Goal: Information Seeking & Learning: Learn about a topic

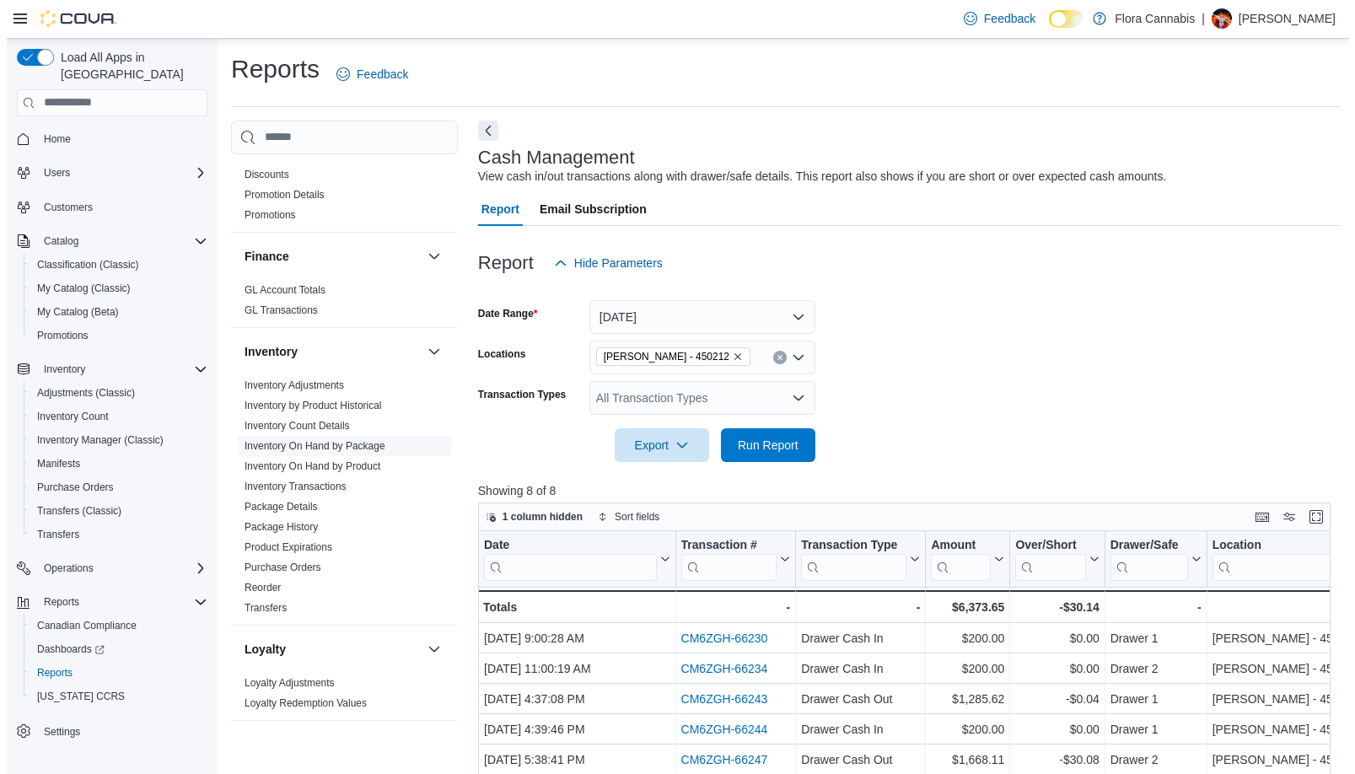
scroll to position [337, 0]
click at [321, 463] on link "Inventory On Hand by Product" at bounding box center [306, 466] width 136 height 12
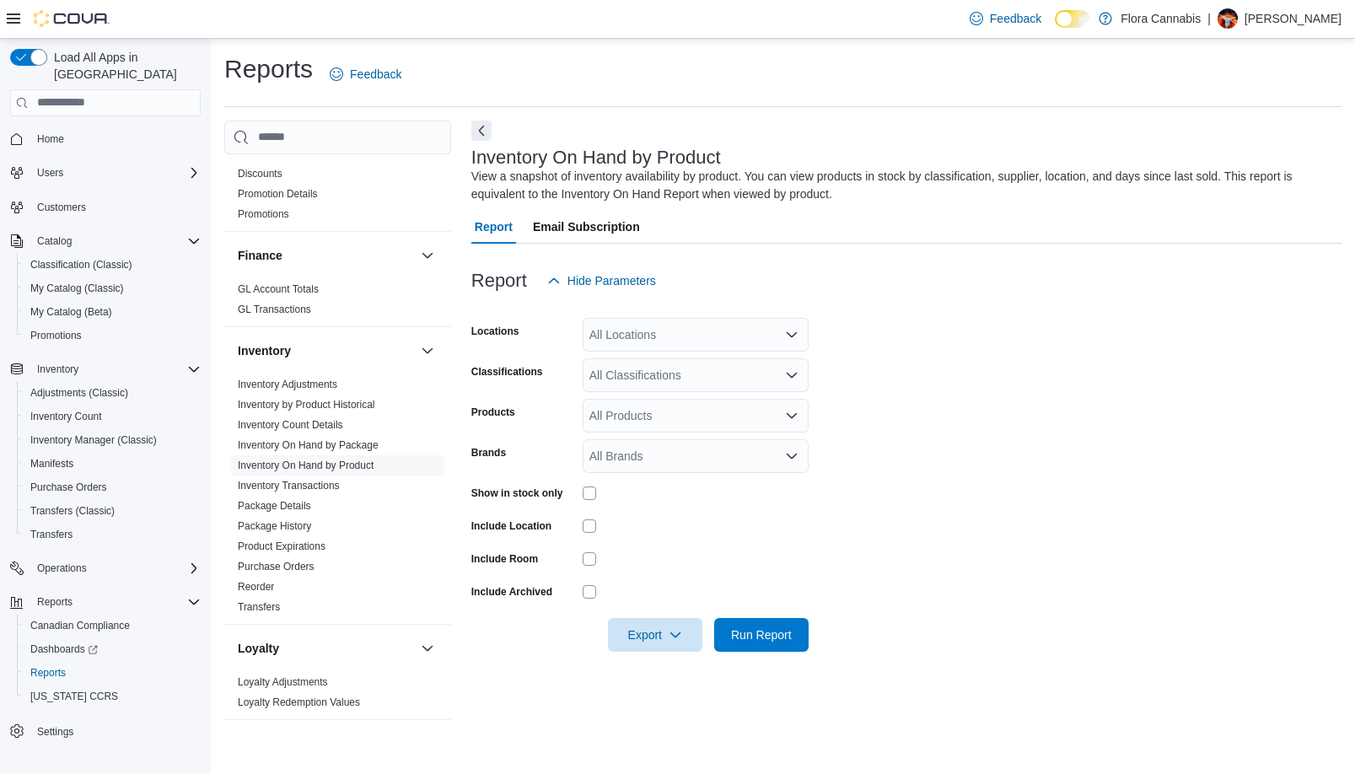
click at [730, 335] on div "All Locations" at bounding box center [696, 335] width 226 height 34
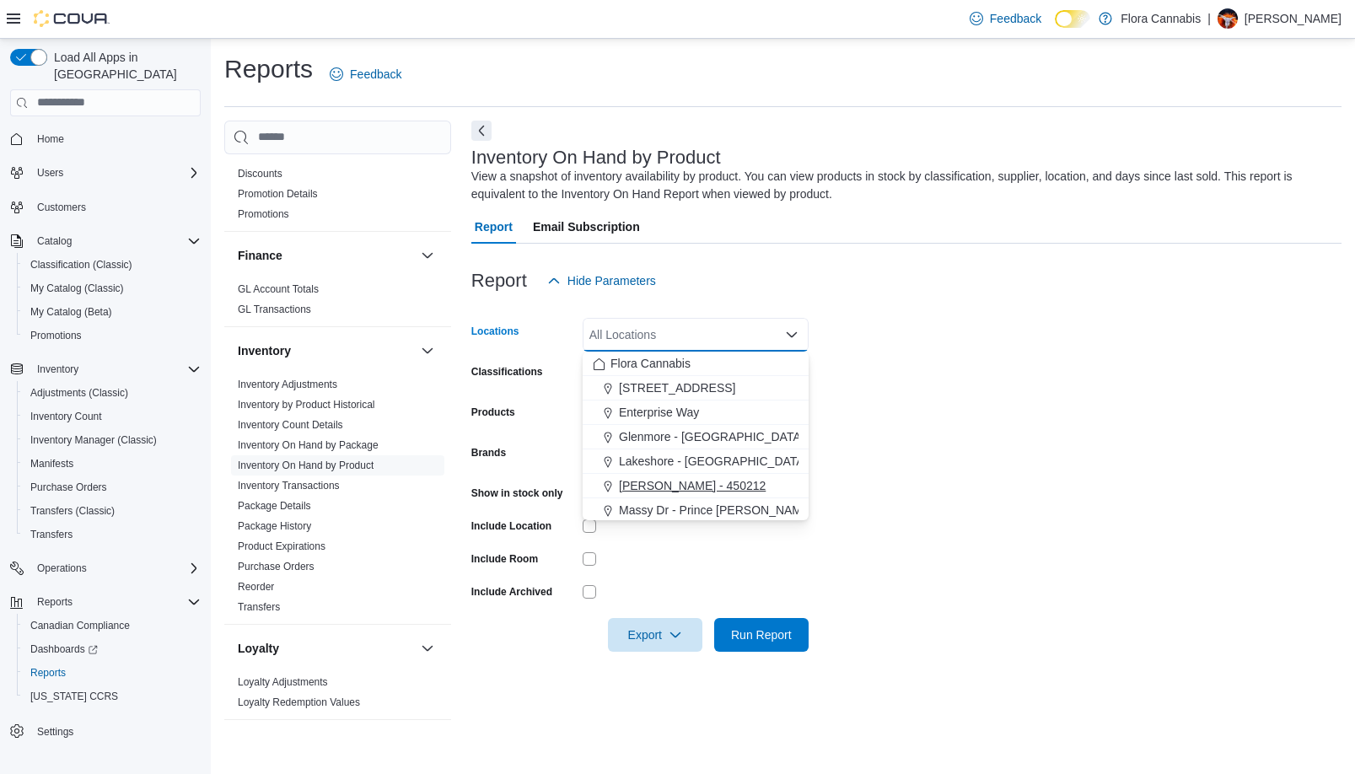
click at [669, 484] on span "[PERSON_NAME] - 450212" at bounding box center [692, 485] width 147 height 17
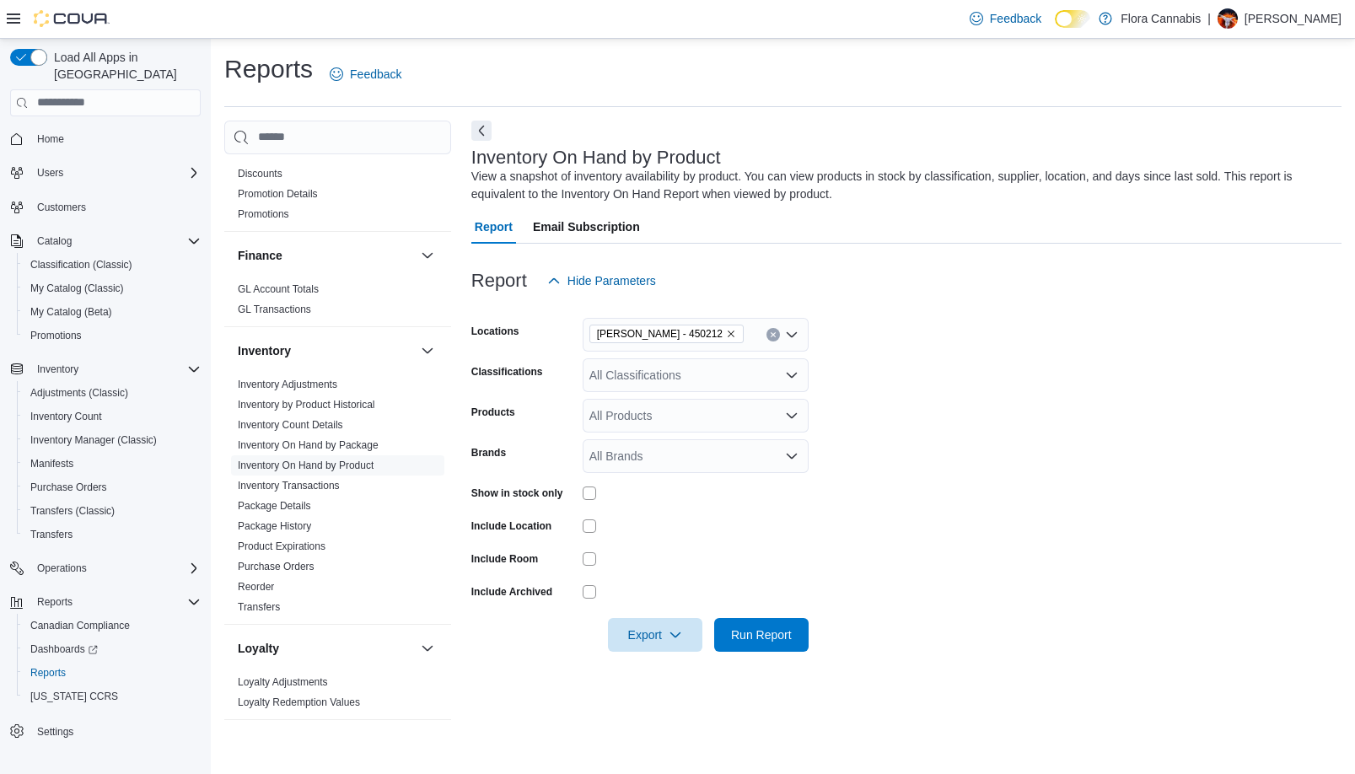
click at [998, 398] on form "Locations [GEOGRAPHIC_DATA] - [GEOGRAPHIC_DATA] - 450212 Classifications All Cl…" at bounding box center [906, 475] width 870 height 354
click at [714, 368] on div "All Classifications" at bounding box center [696, 375] width 226 height 34
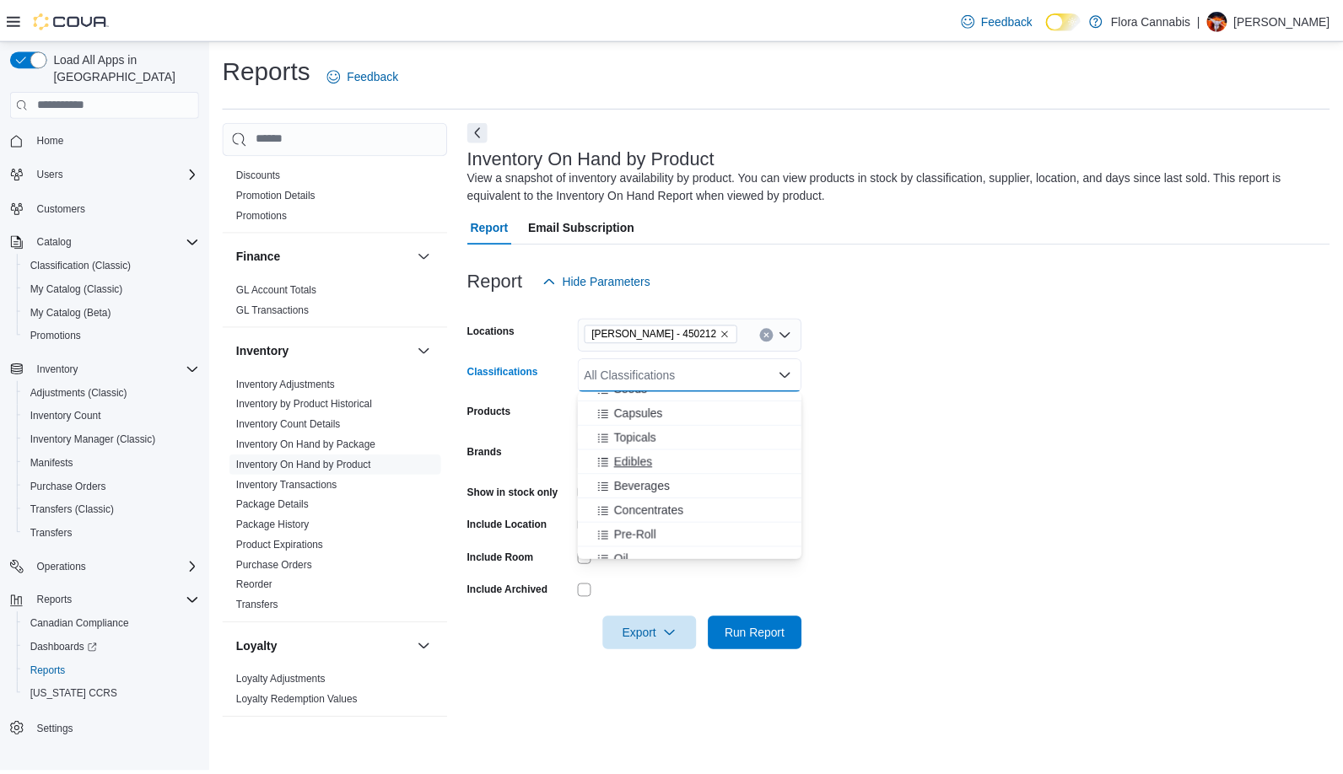
scroll to position [1350, 0]
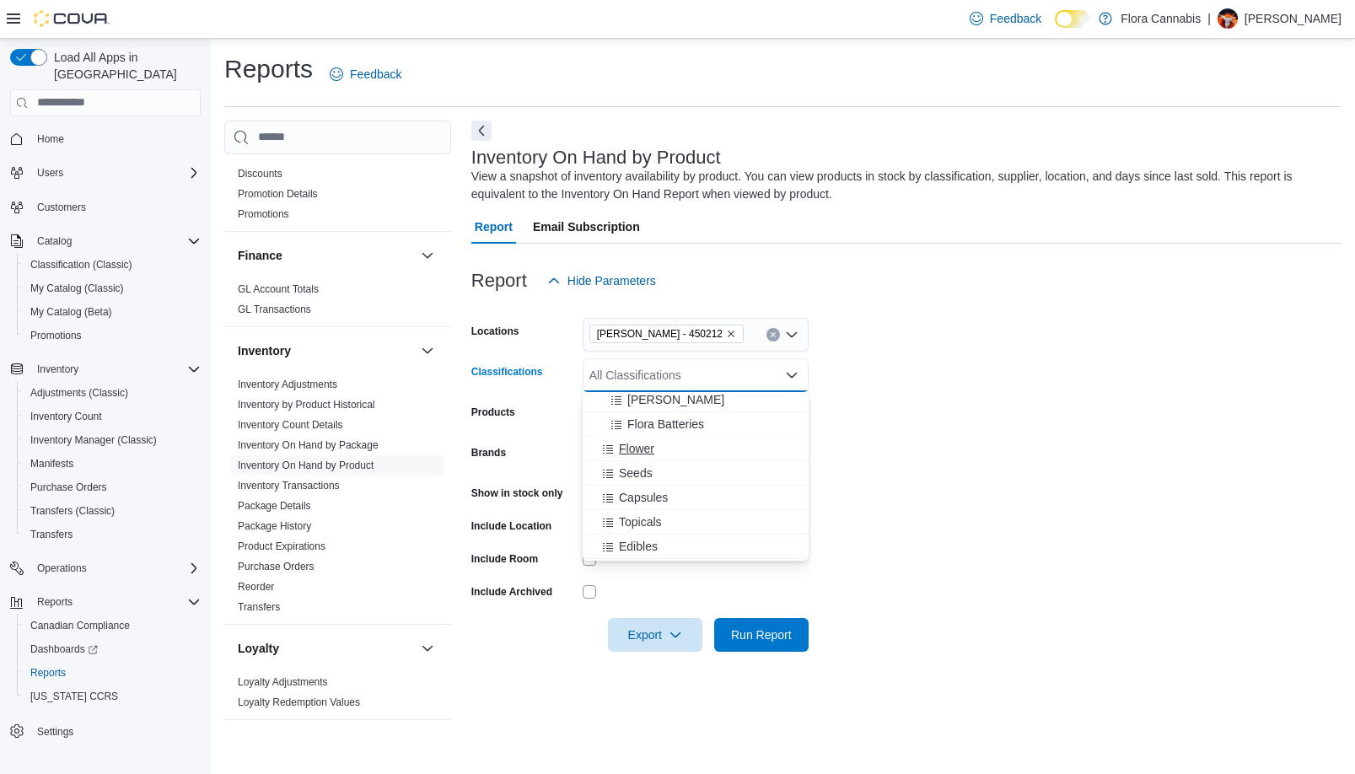
click at [633, 448] on span "Flower" at bounding box center [636, 448] width 35 height 17
click at [1016, 424] on form "Locations [GEOGRAPHIC_DATA] - [GEOGRAPHIC_DATA] - 450212 Classifications Flower…" at bounding box center [906, 475] width 870 height 354
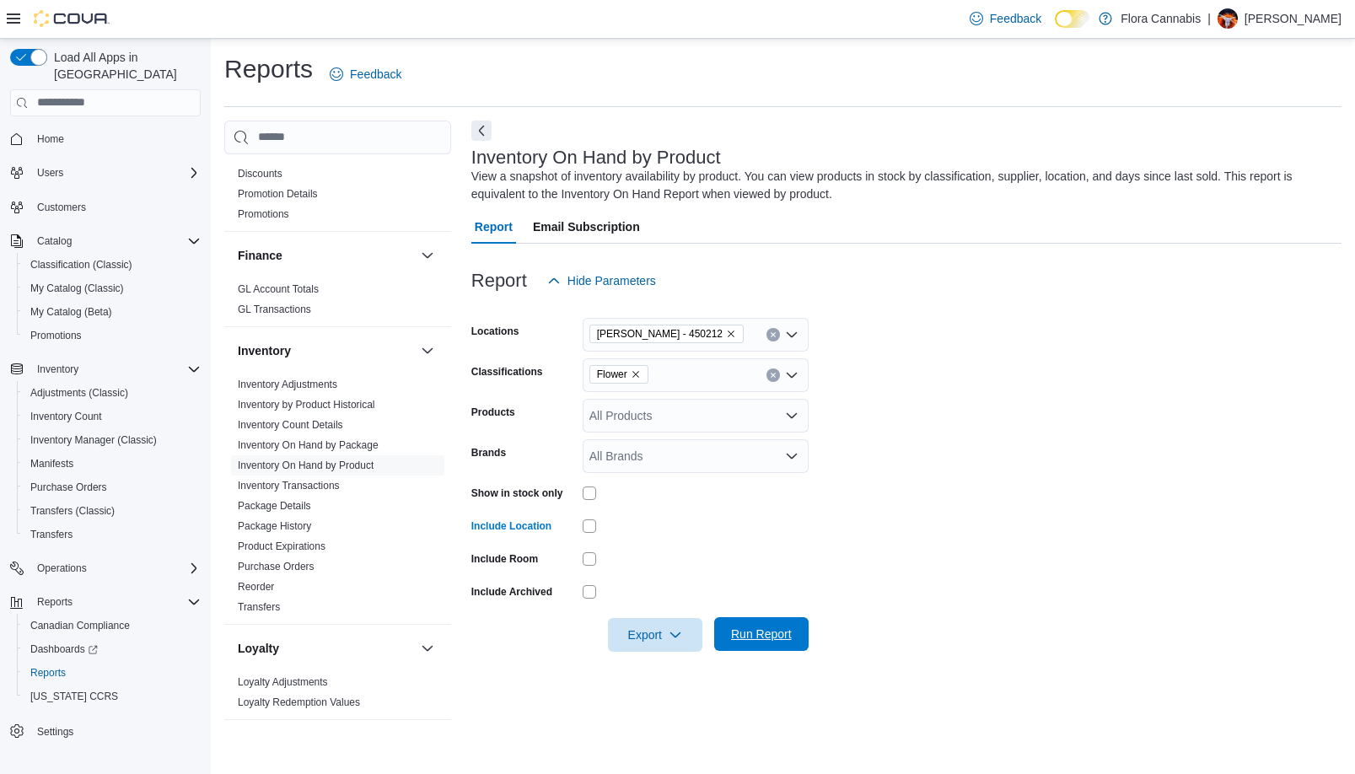
click at [747, 633] on span "Run Report" at bounding box center [761, 634] width 61 height 17
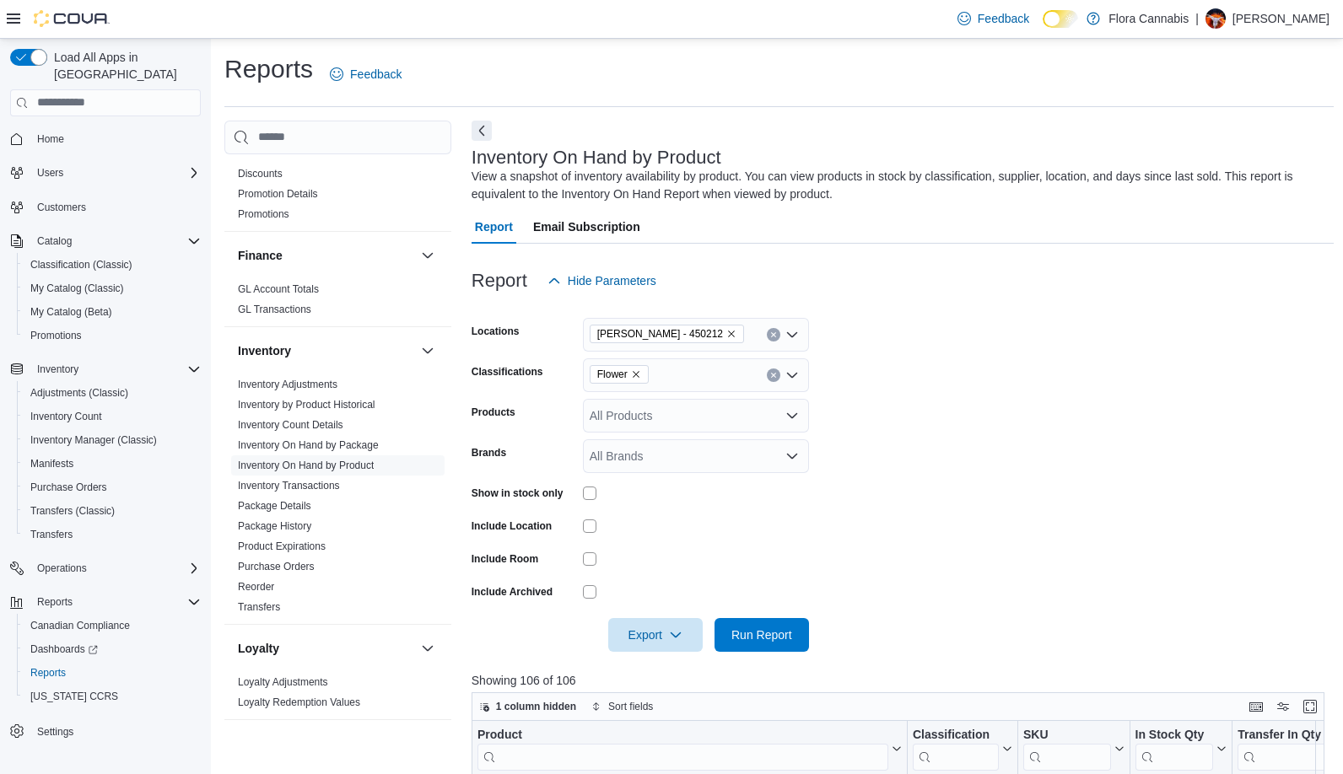
click at [635, 375] on icon "Remove Flower from selection in this group" at bounding box center [636, 374] width 7 height 7
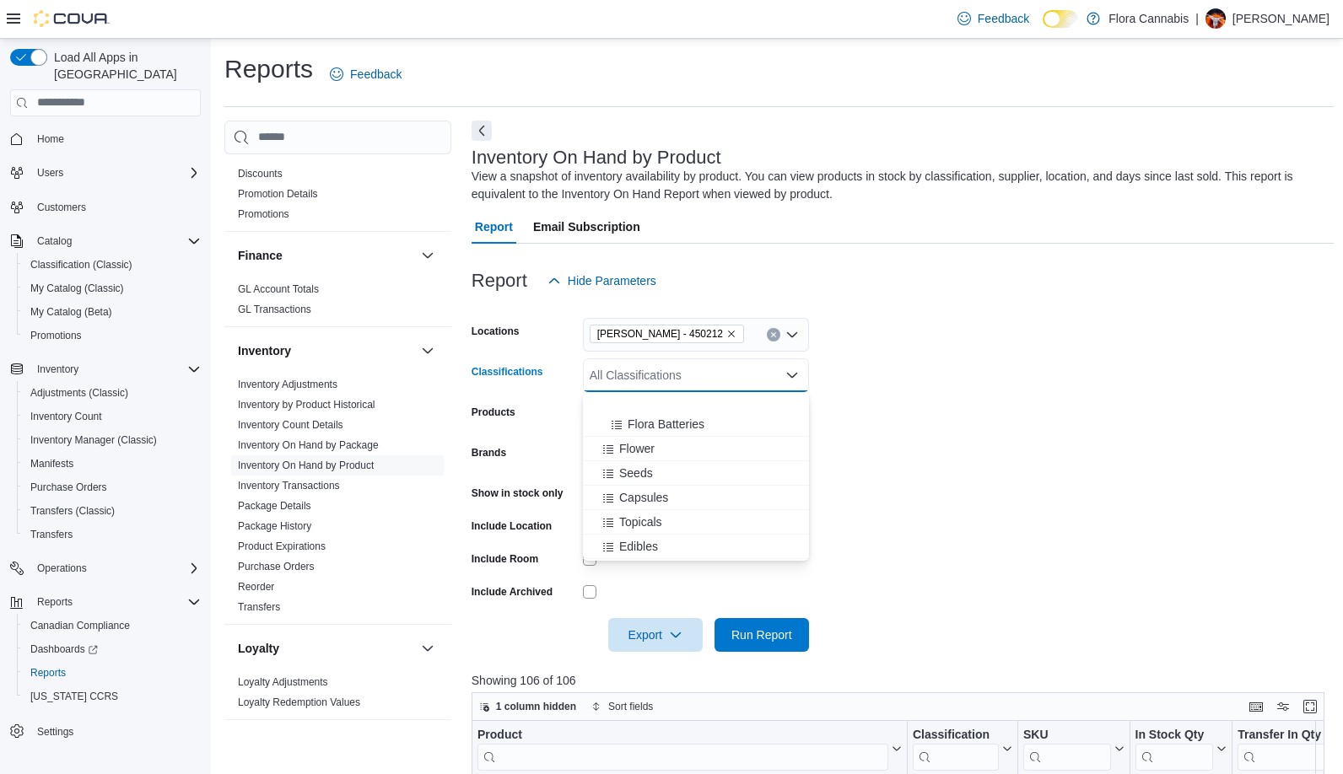
scroll to position [1434, 0]
click at [660, 461] on div "Edibles" at bounding box center [696, 462] width 206 height 17
click at [977, 396] on form "Locations [GEOGRAPHIC_DATA] - [GEOGRAPHIC_DATA] - 450212 Classifications Edible…" at bounding box center [902, 475] width 862 height 354
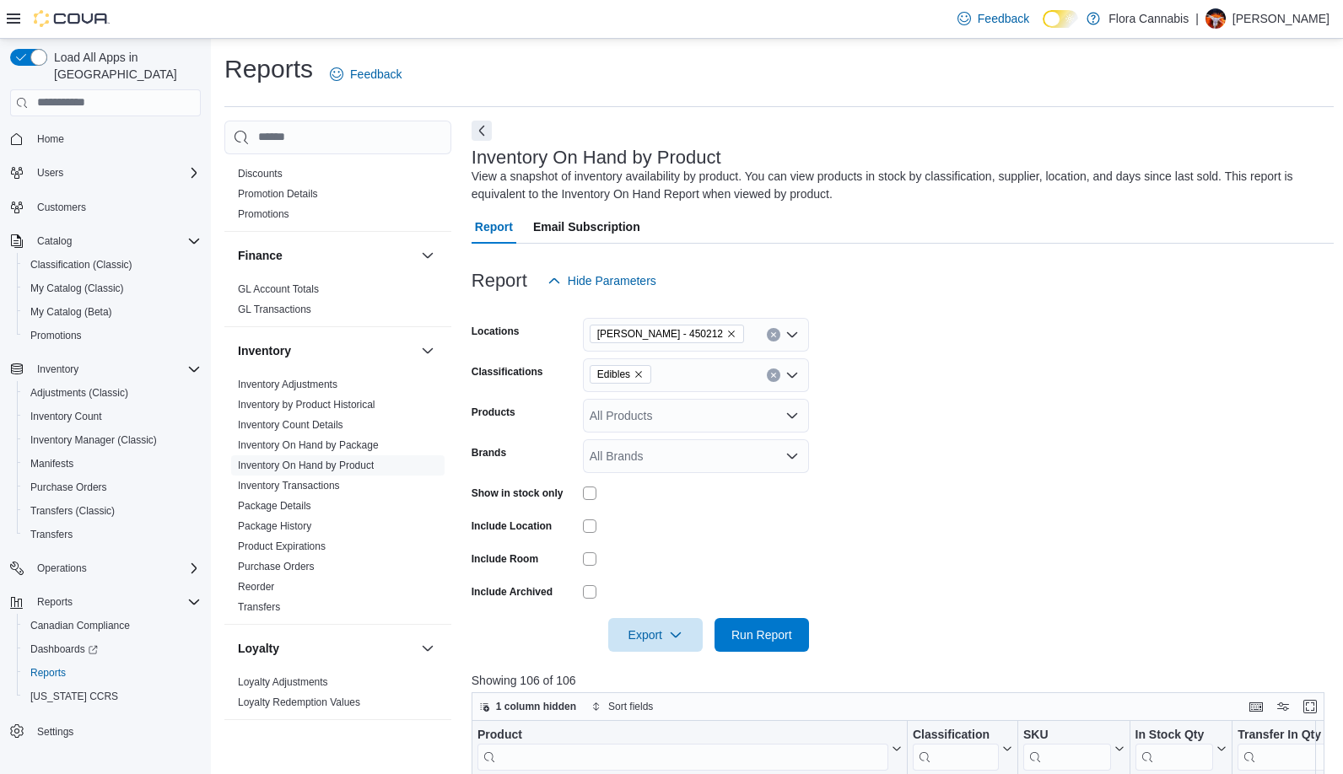
click at [758, 616] on div at bounding box center [902, 611] width 862 height 13
click at [760, 620] on span "Run Report" at bounding box center [762, 634] width 74 height 34
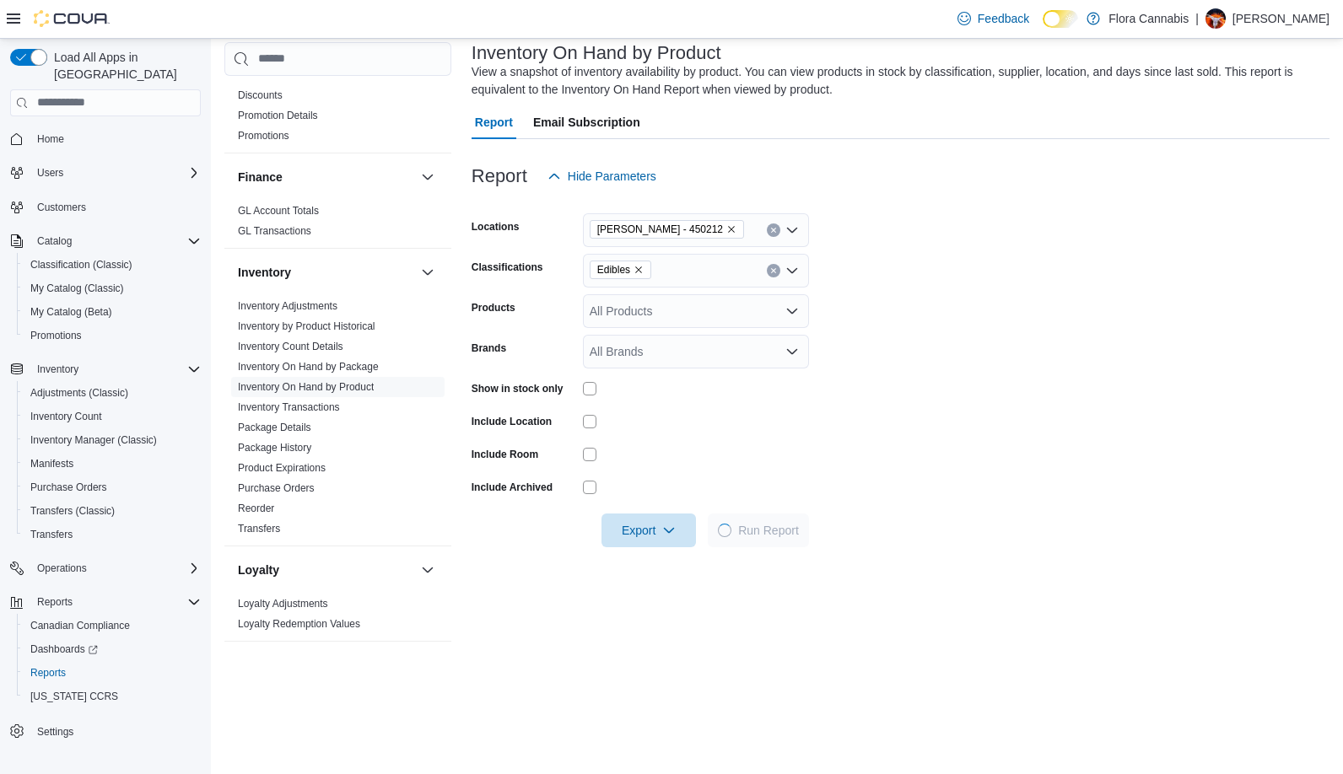
scroll to position [253, 0]
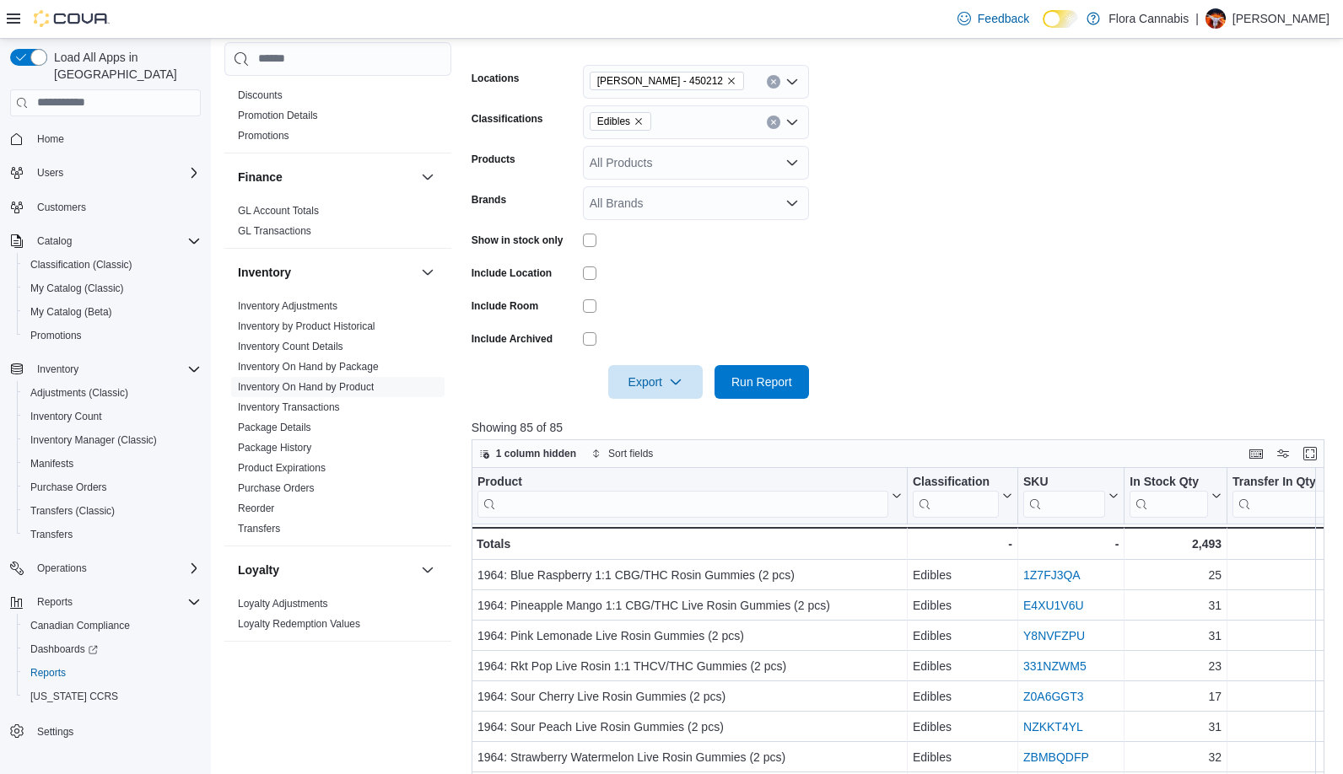
click at [640, 121] on icon "Remove Edibles from selection in this group" at bounding box center [638, 121] width 10 height 10
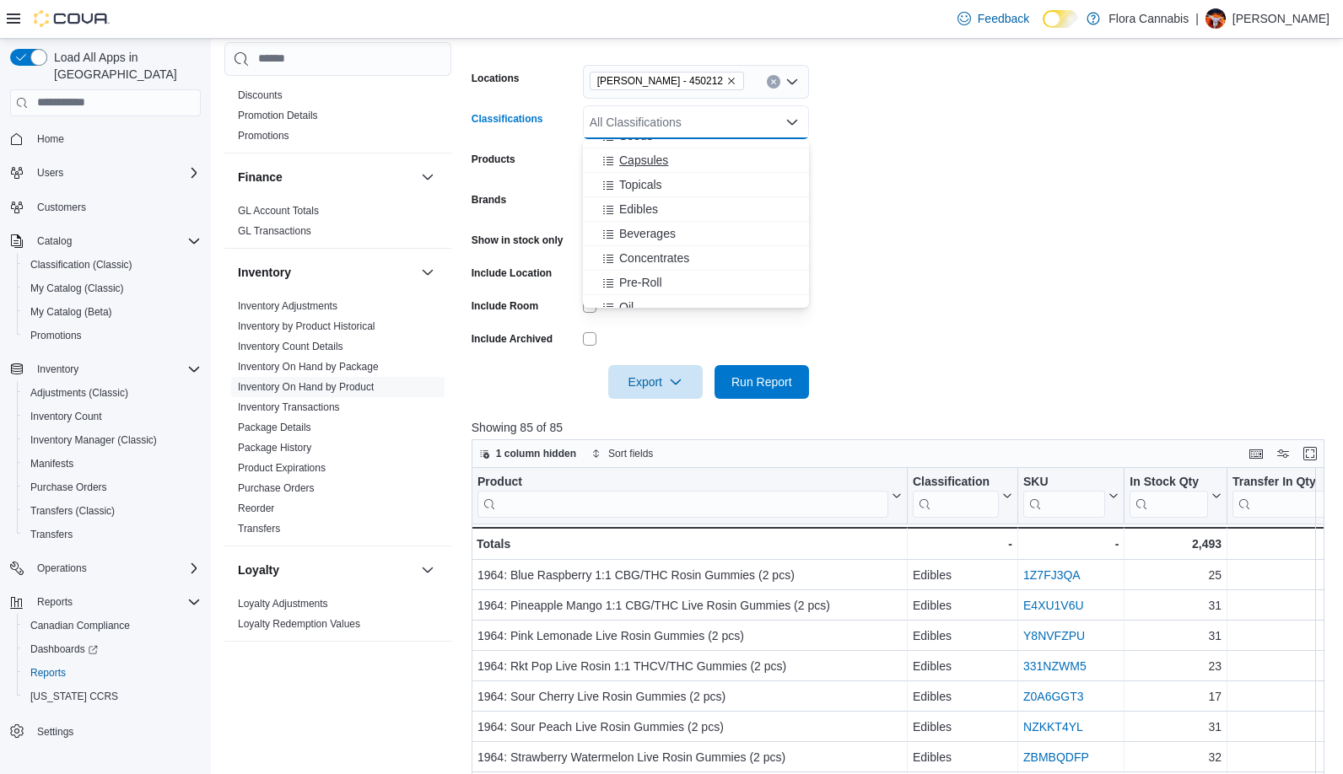
scroll to position [1518, 0]
click at [662, 251] on div "Vapes" at bounding box center [696, 247] width 206 height 17
click at [1026, 269] on form "Locations [GEOGRAPHIC_DATA] - [GEOGRAPHIC_DATA] - 450212 Classifications Vapes …" at bounding box center [902, 222] width 862 height 354
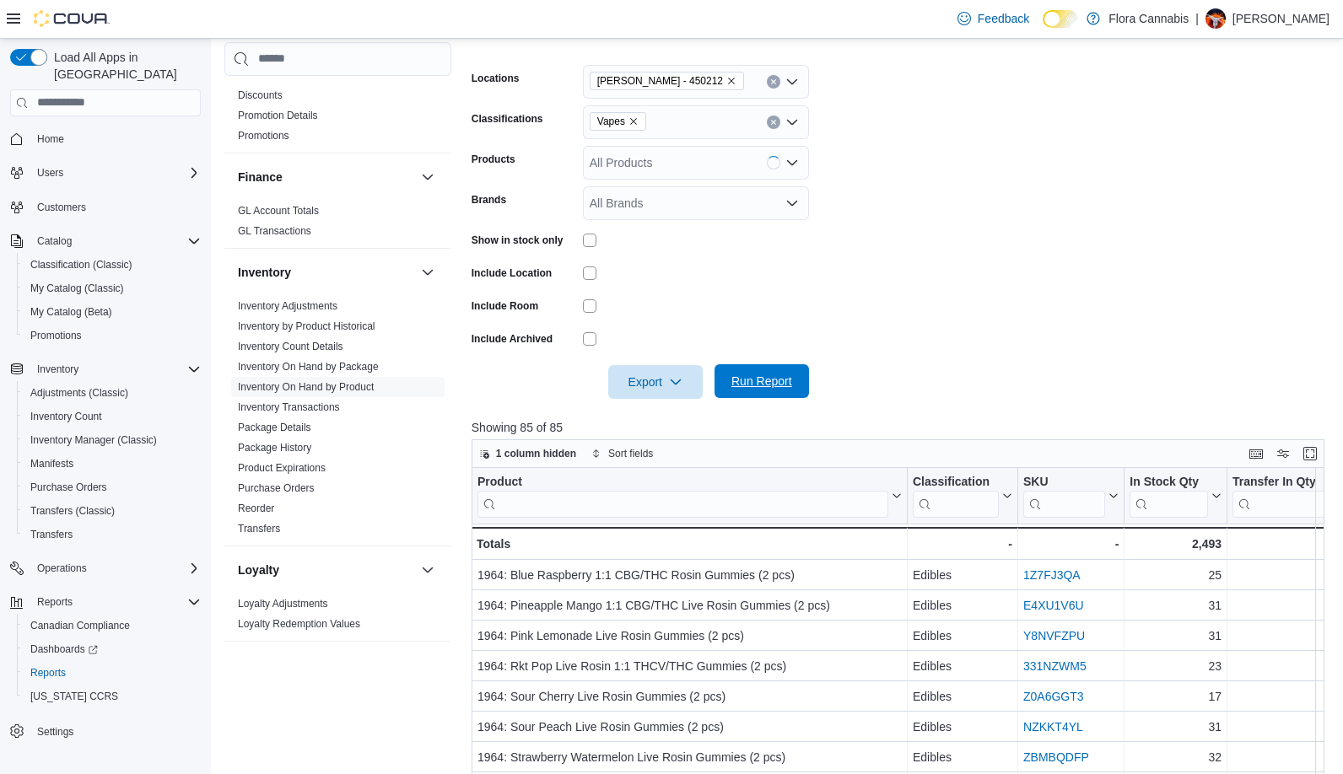
click at [760, 379] on span "Run Report" at bounding box center [761, 381] width 61 height 17
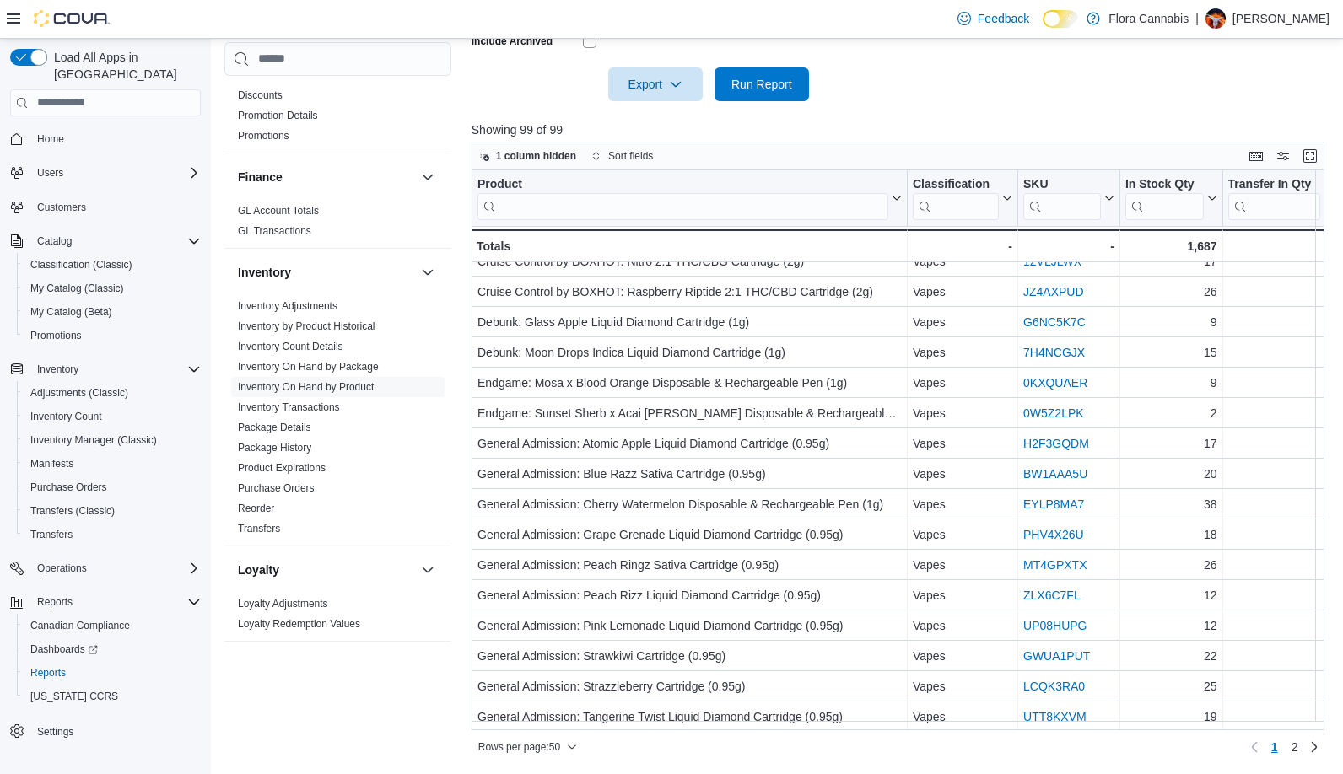
scroll to position [1059, 0]
click at [550, 750] on span "Rows per page : 50" at bounding box center [519, 747] width 82 height 13
click at [558, 708] on span "100 rows" at bounding box center [549, 713] width 54 height 13
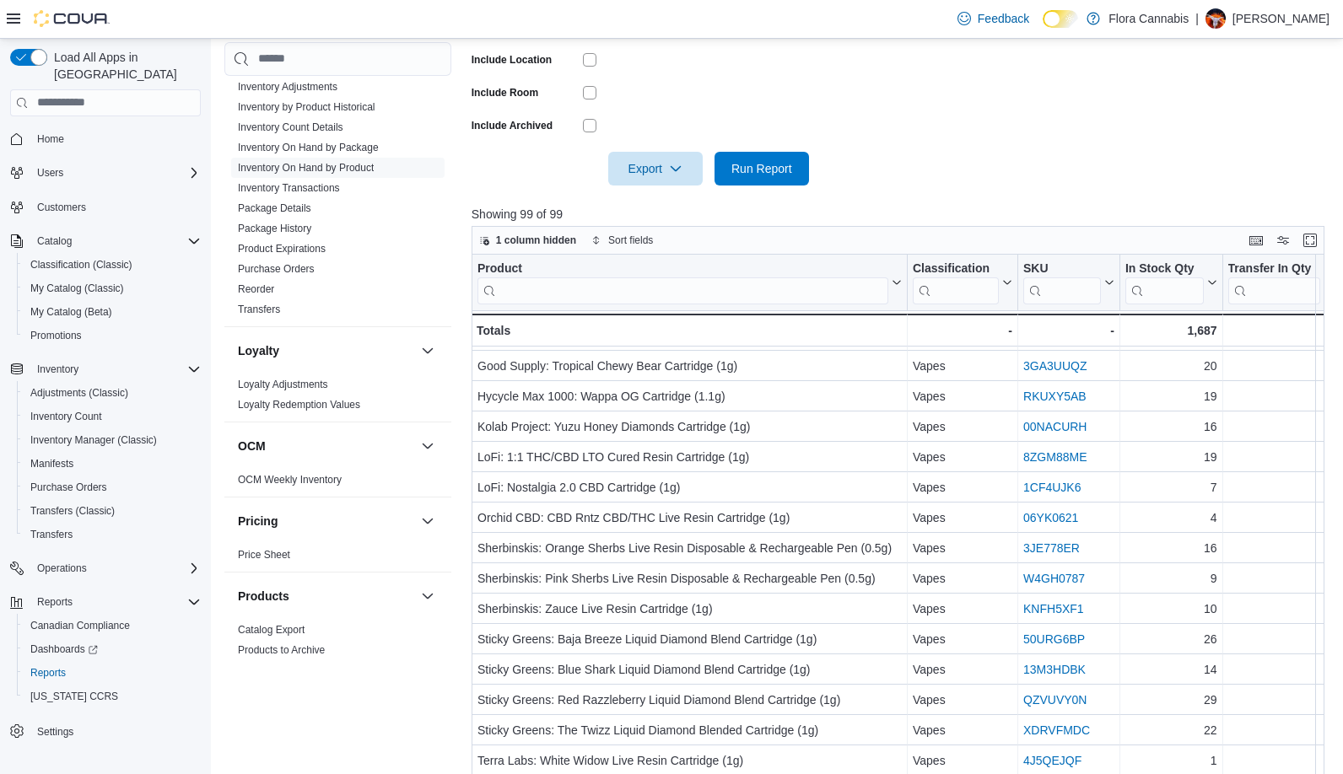
scroll to position [1018, 0]
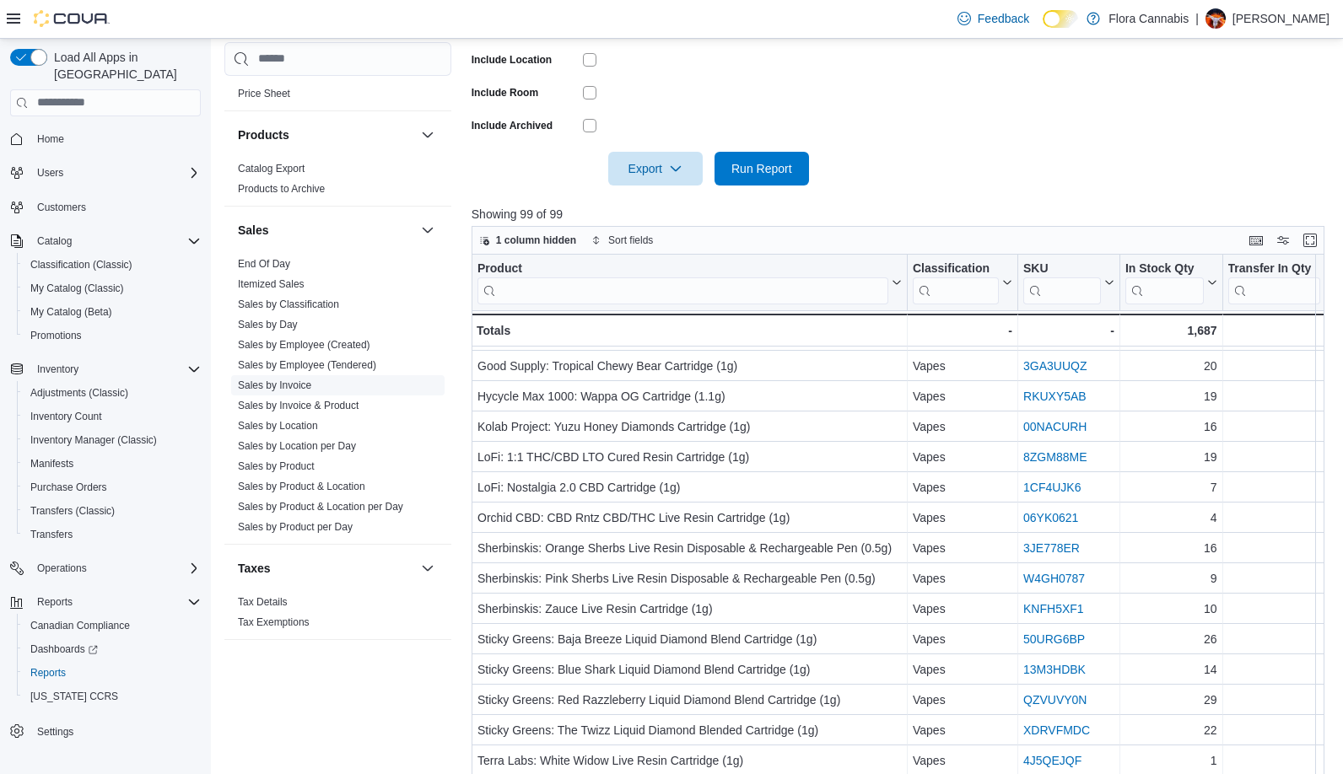
click at [288, 386] on link "Sales by Invoice" at bounding box center [274, 386] width 73 height 12
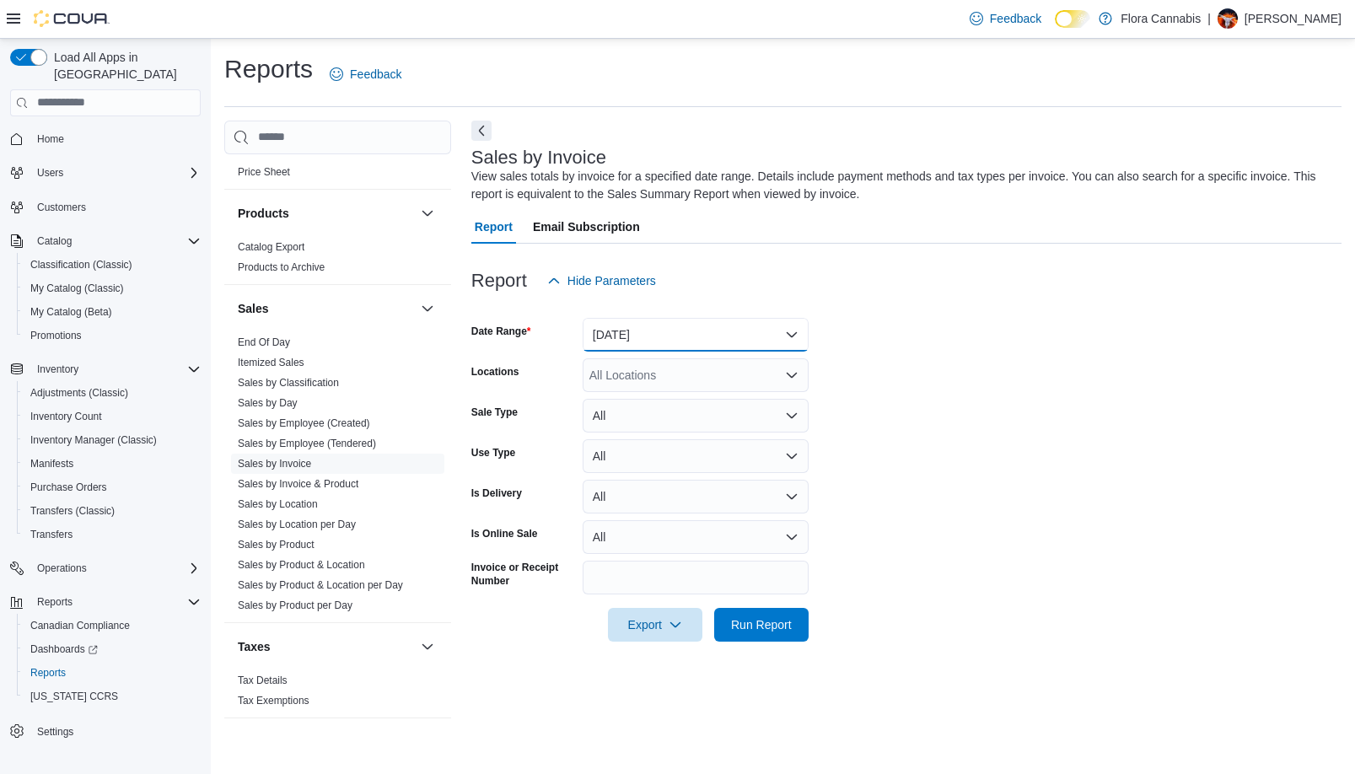
click at [687, 327] on button "[DATE]" at bounding box center [696, 335] width 226 height 34
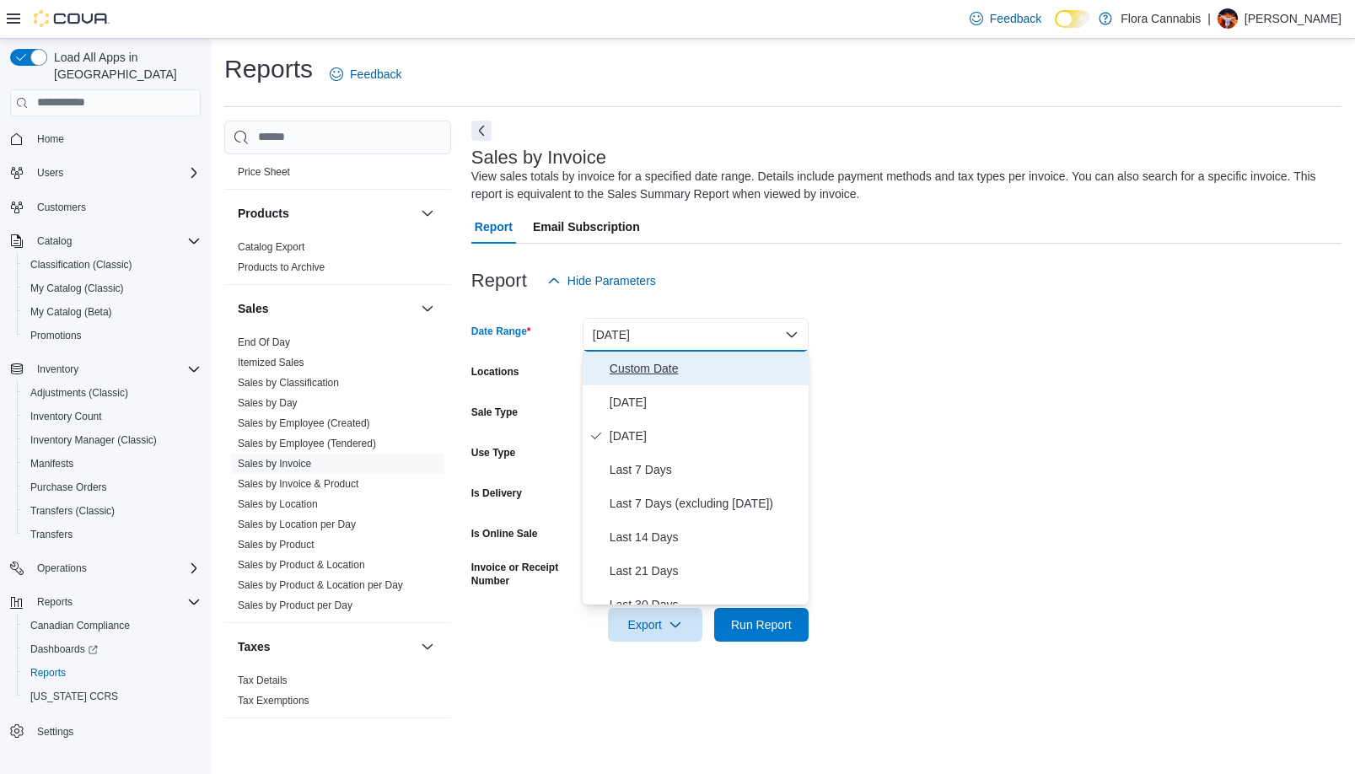
click at [662, 360] on span "Custom Date" at bounding box center [706, 368] width 192 height 20
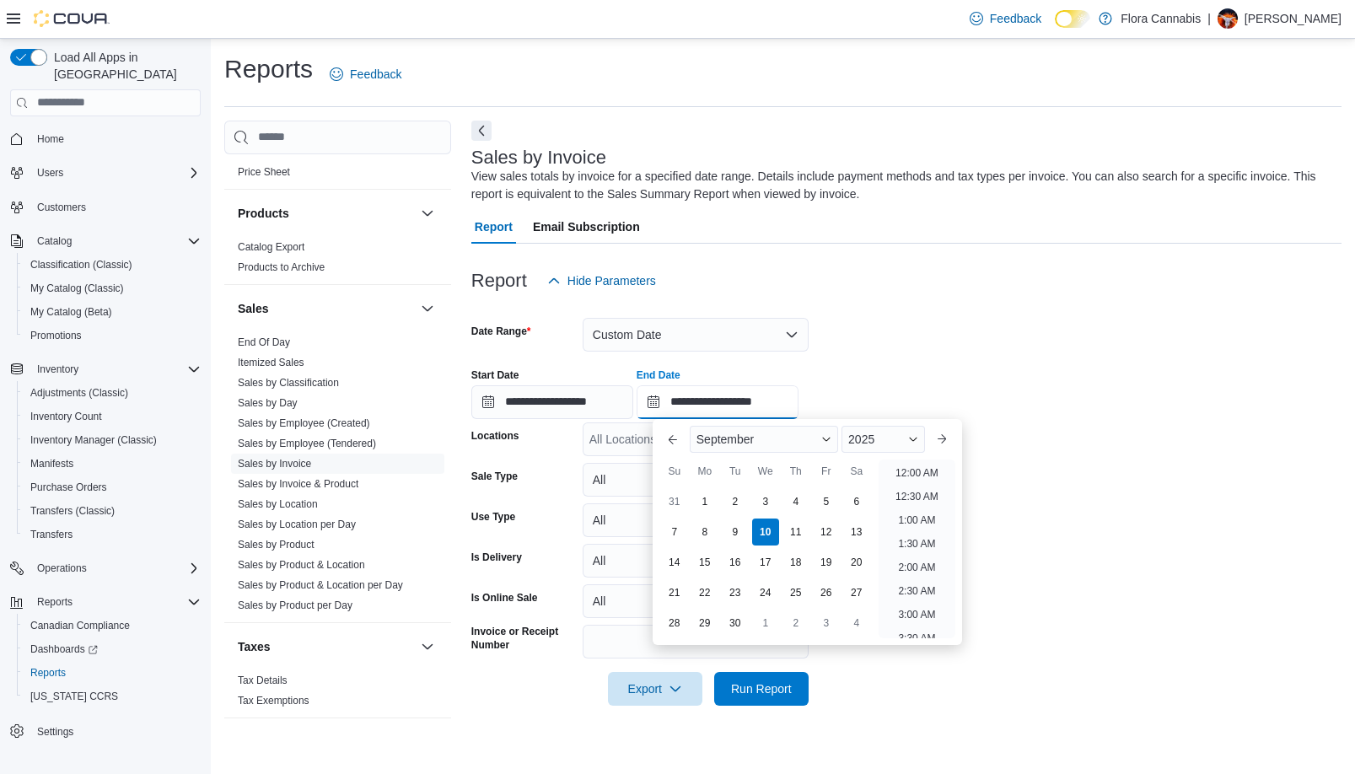
click at [766, 397] on input "**********" at bounding box center [718, 402] width 162 height 34
click at [677, 441] on button "Previous Month" at bounding box center [673, 439] width 27 height 27
type input "**********"
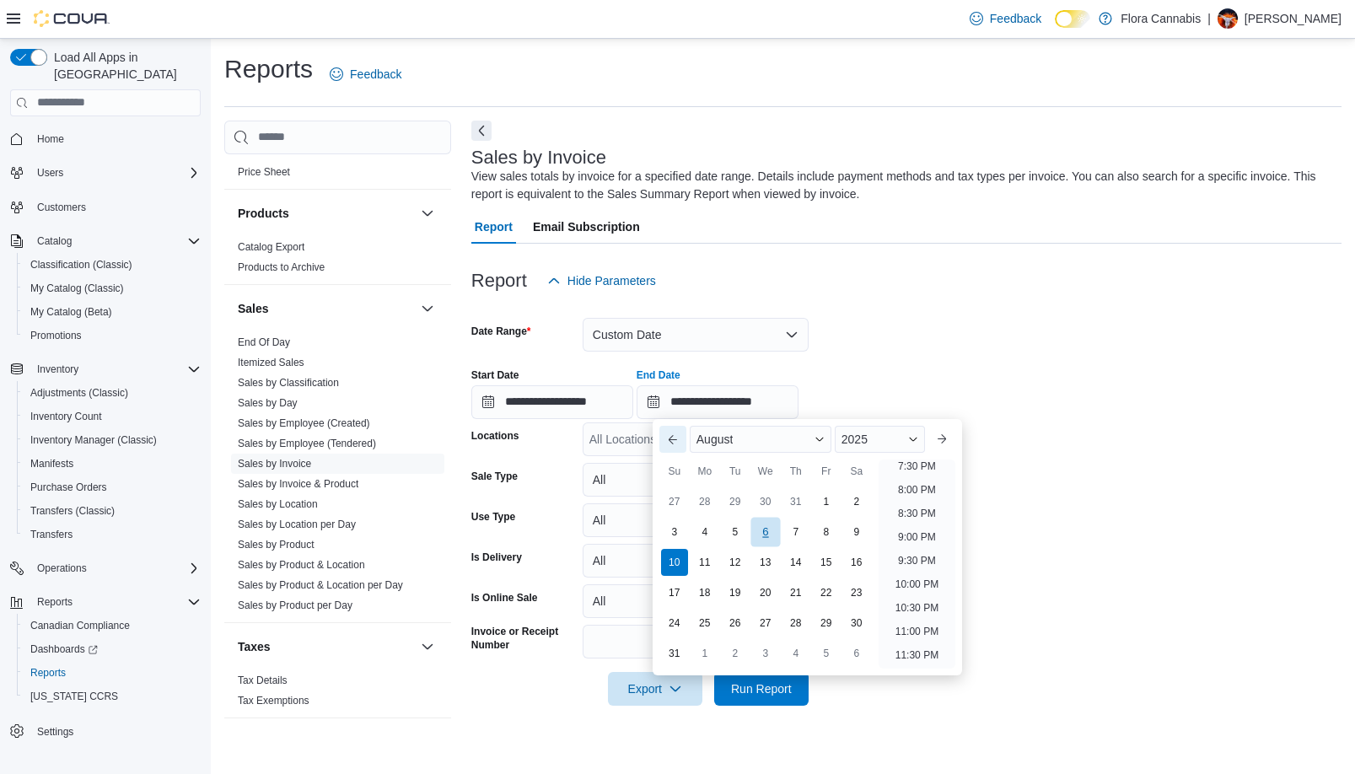
scroll to position [928, 0]
click at [865, 595] on div "23" at bounding box center [857, 593] width 30 height 30
type input "**********"
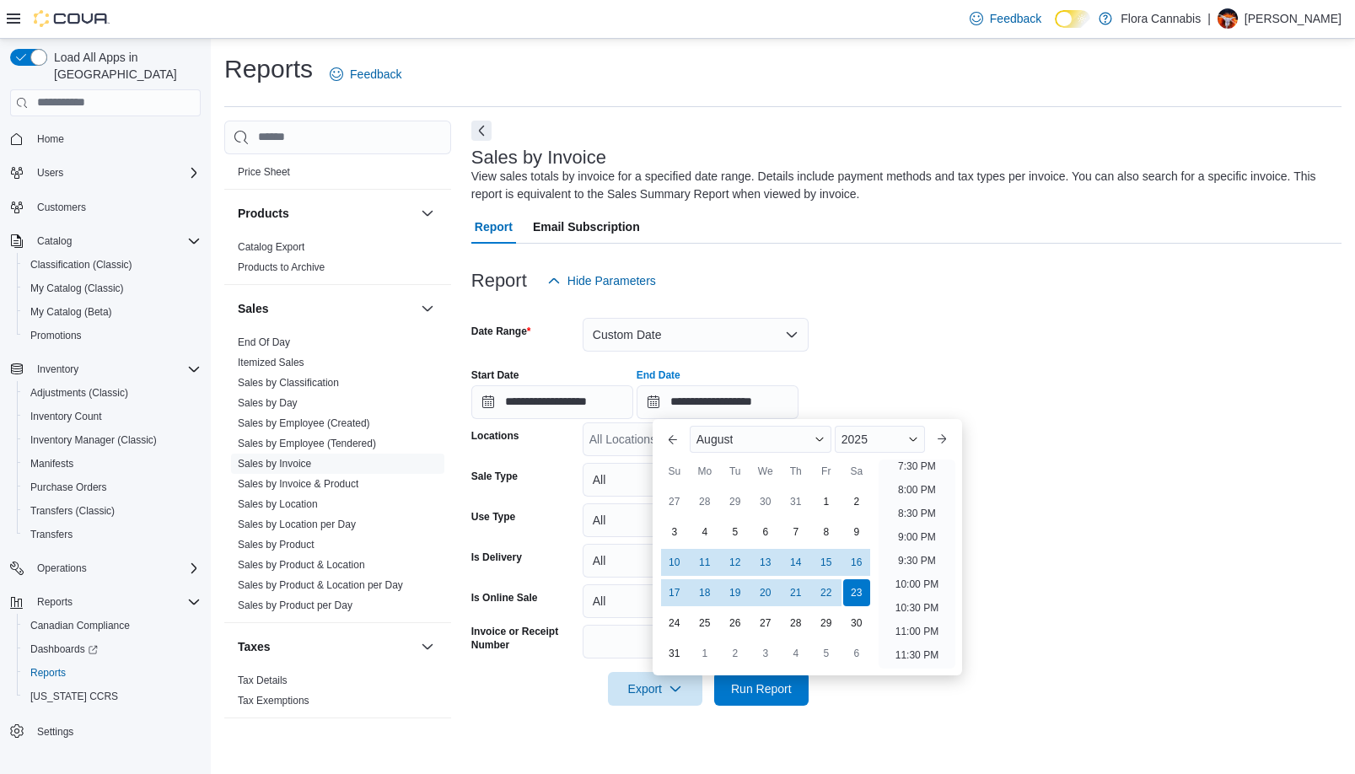
click at [1080, 340] on form "**********" at bounding box center [906, 502] width 870 height 408
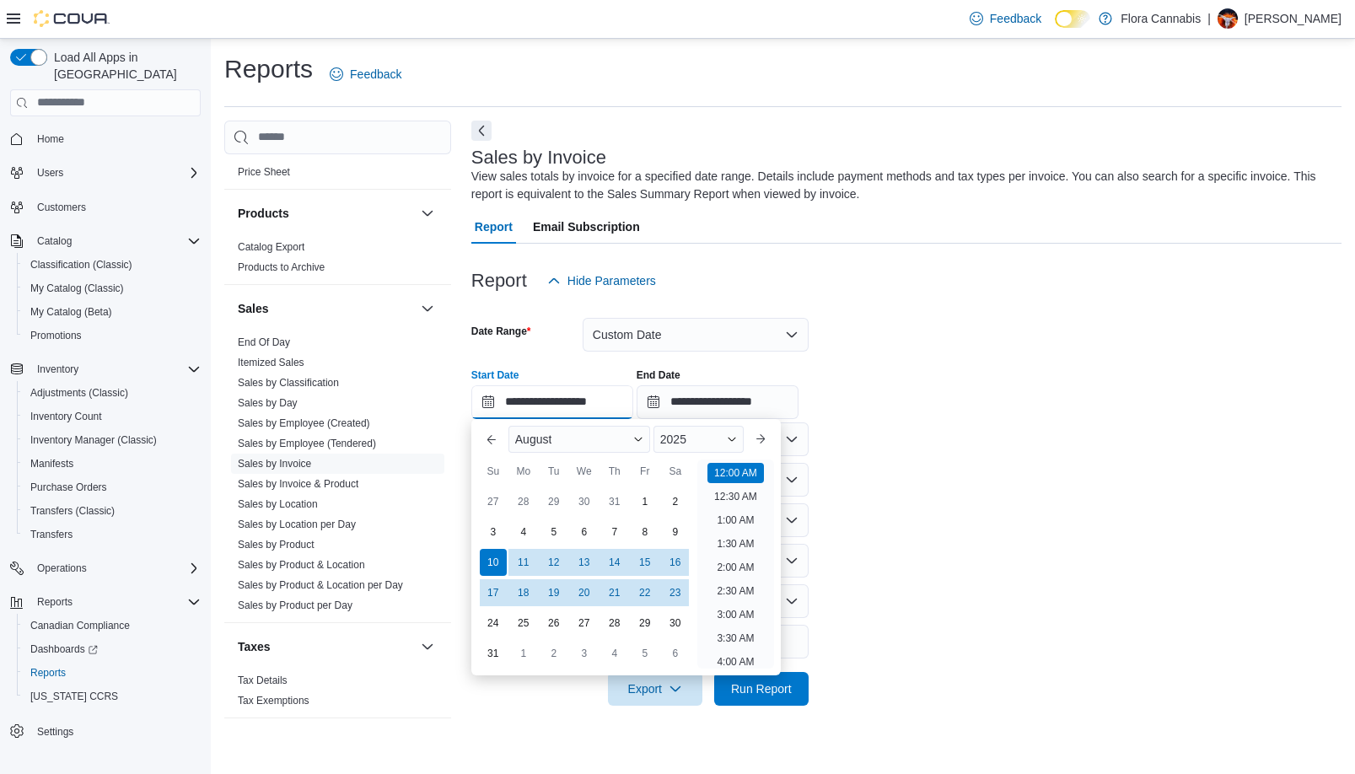
click at [594, 401] on input "**********" at bounding box center [552, 402] width 162 height 34
click at [676, 606] on div "23" at bounding box center [675, 593] width 30 height 30
type input "**********"
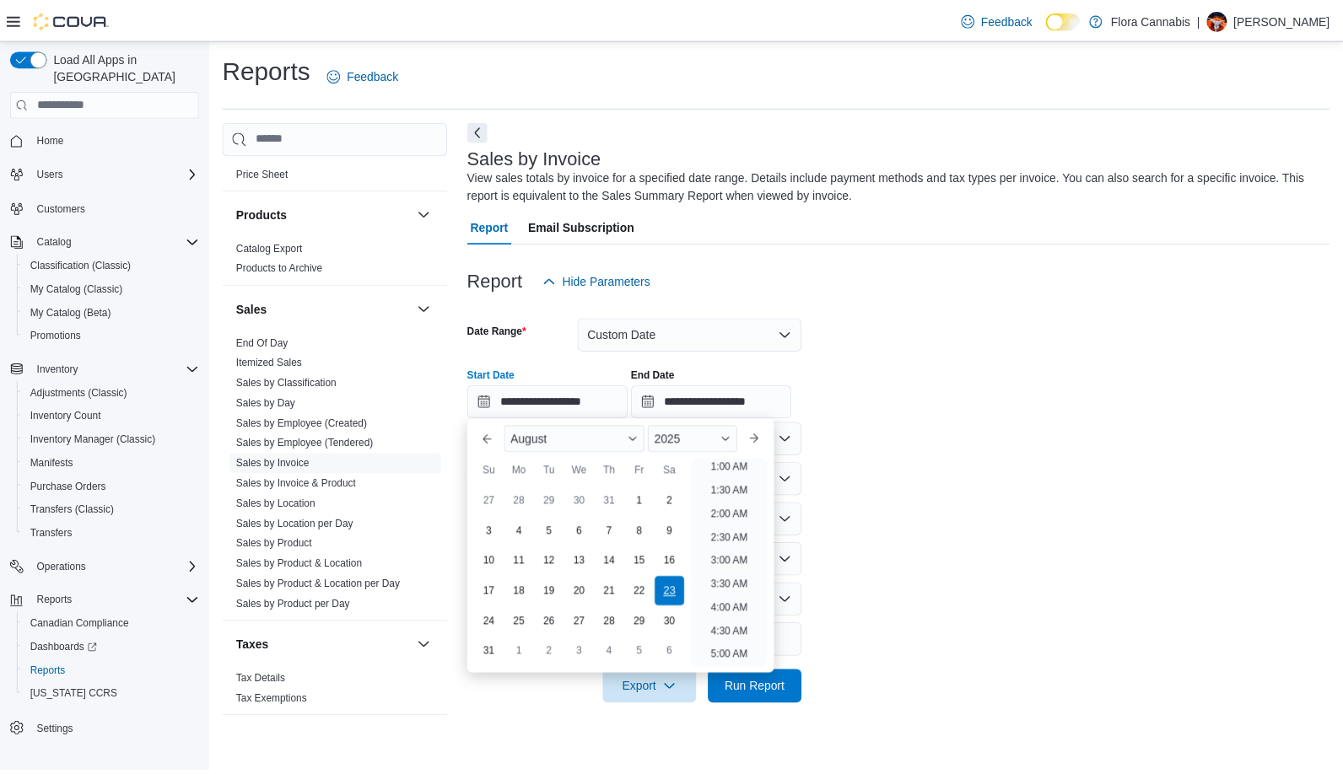
scroll to position [3, 0]
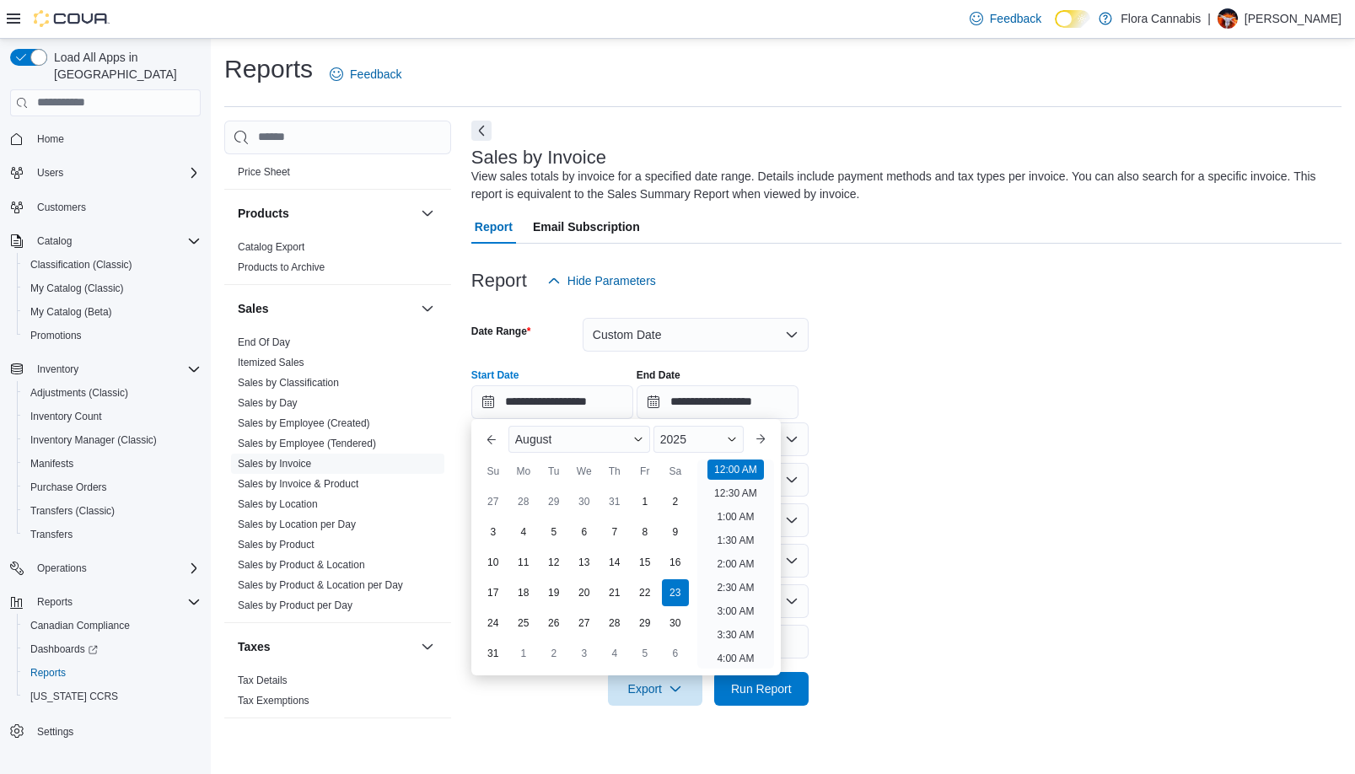
click at [989, 434] on form "**********" at bounding box center [906, 502] width 870 height 408
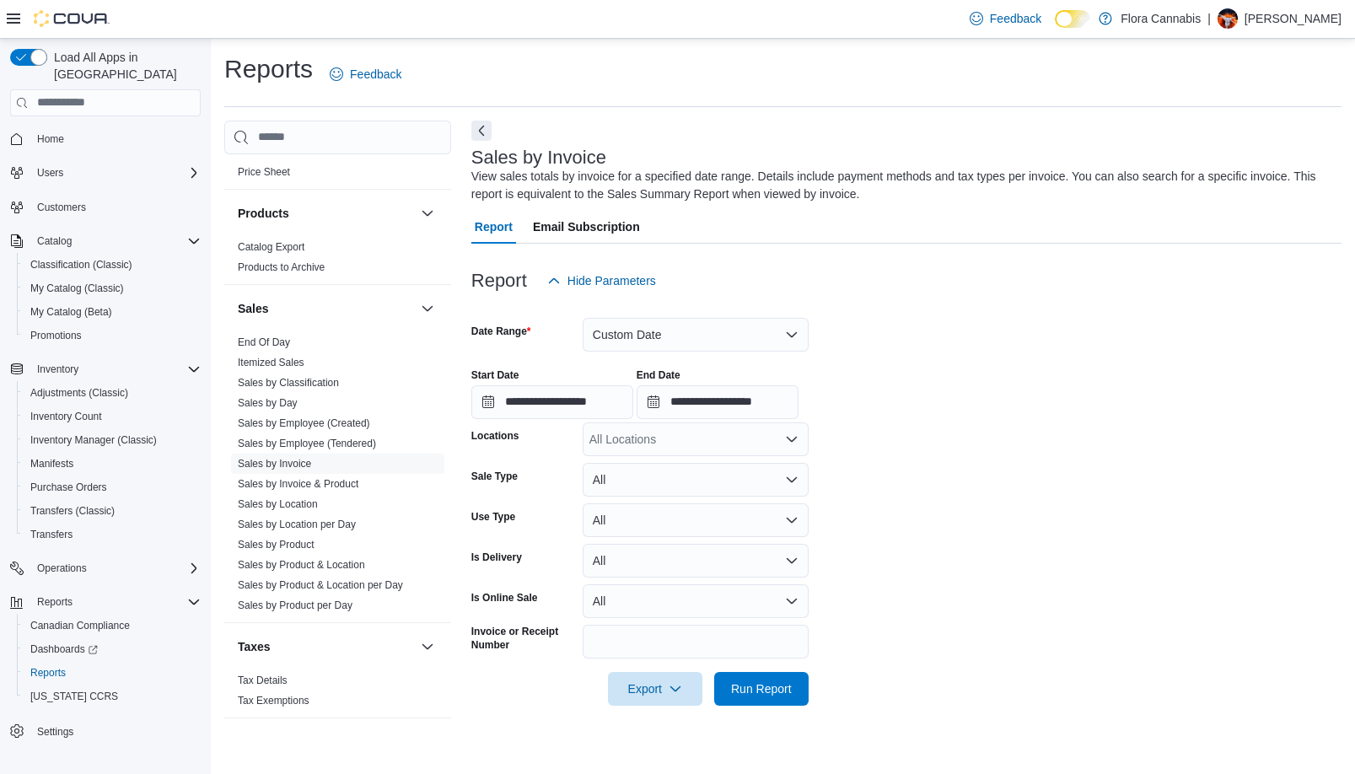
click at [691, 439] on div "All Locations" at bounding box center [696, 440] width 226 height 34
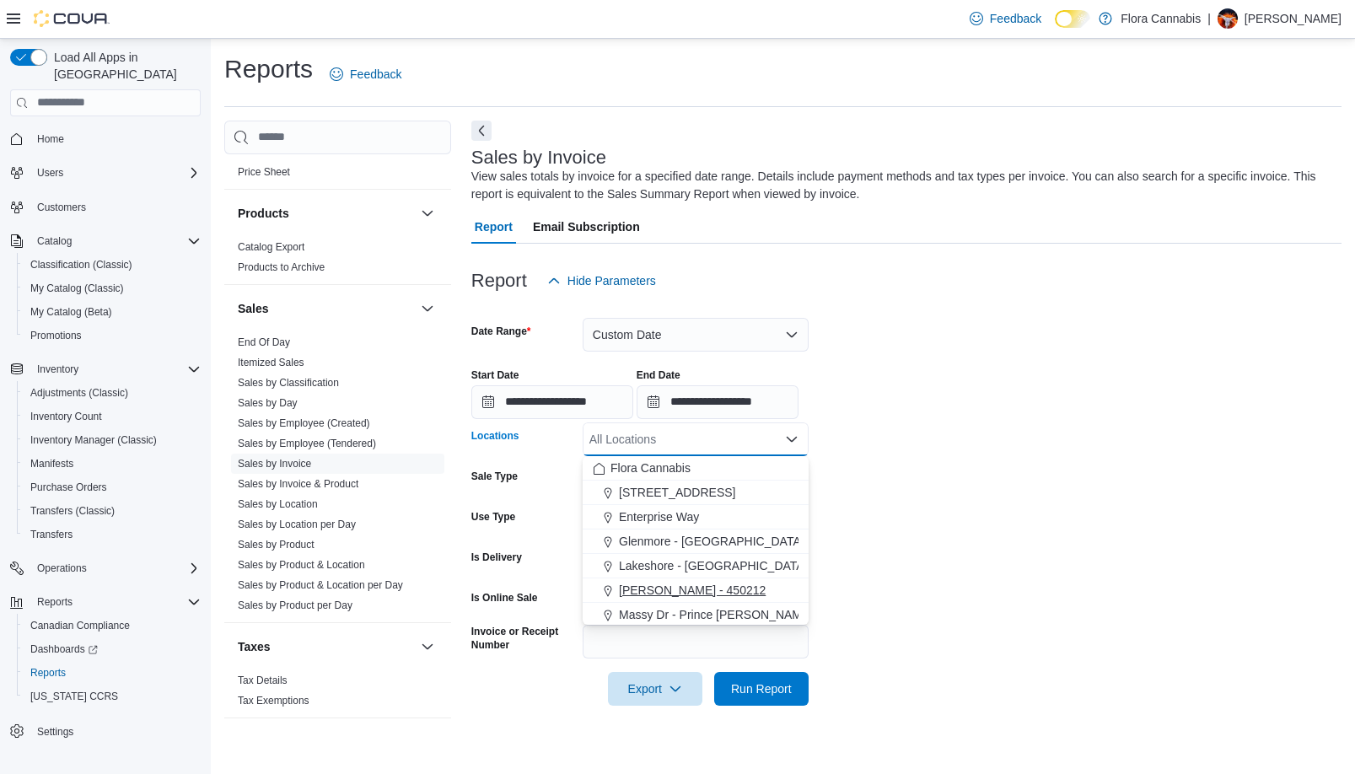
click at [672, 590] on span "[PERSON_NAME] - 450212" at bounding box center [692, 590] width 147 height 17
click at [1063, 454] on form "**********" at bounding box center [906, 502] width 870 height 408
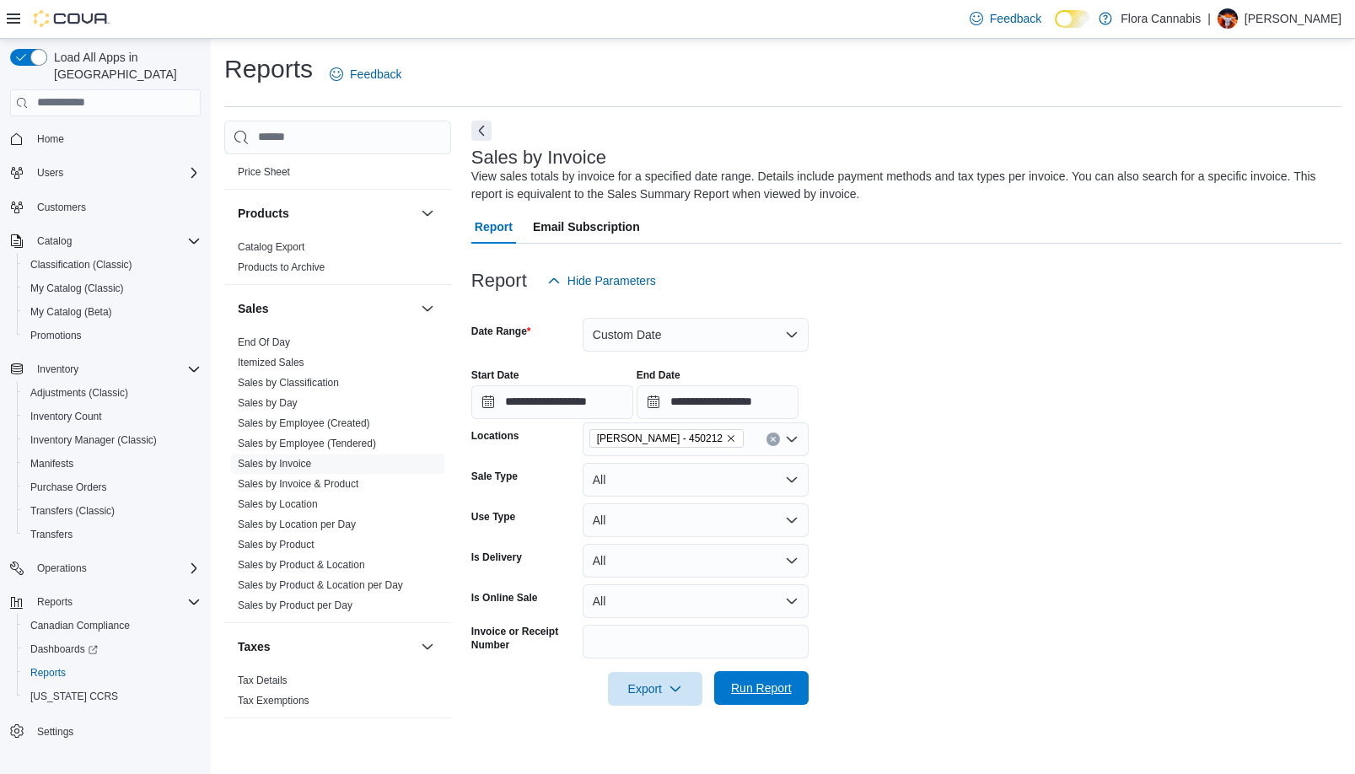
click at [762, 683] on span "Run Report" at bounding box center [761, 688] width 61 height 17
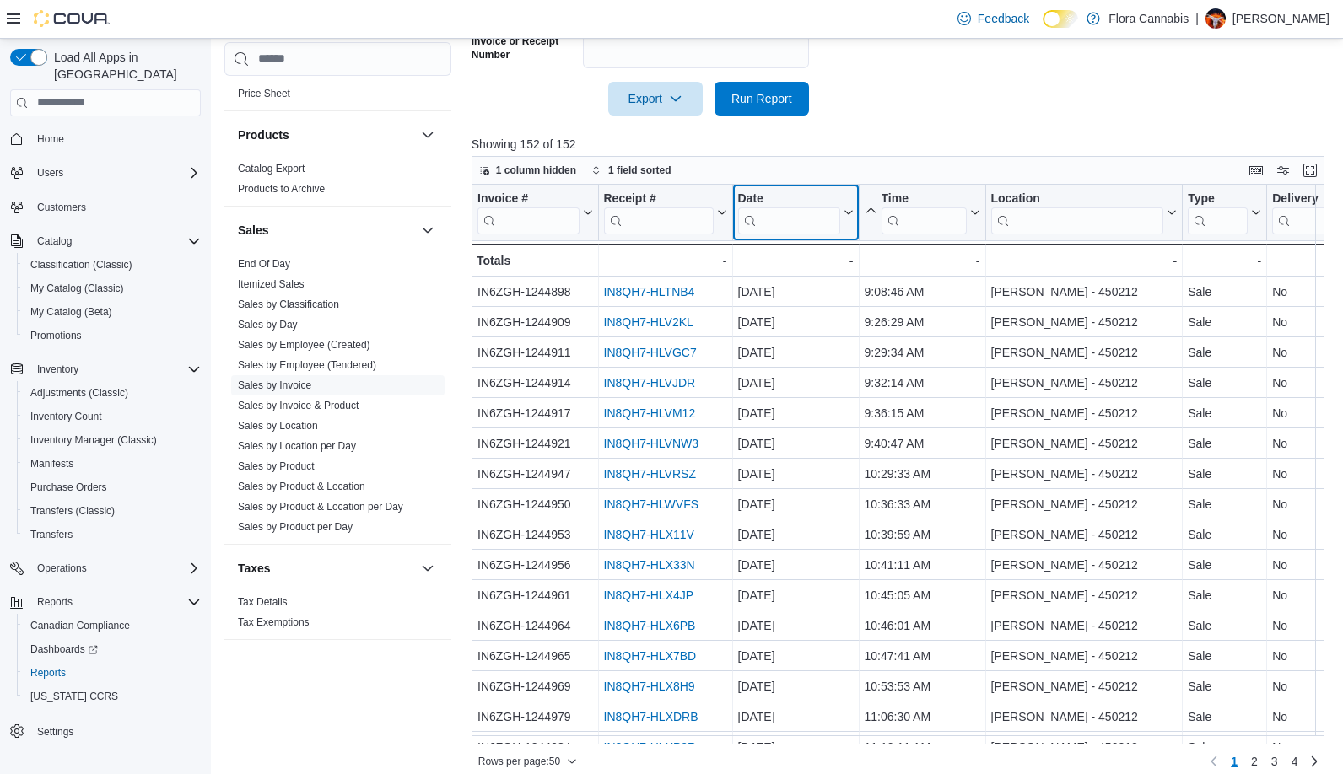
click at [849, 205] on button "Date" at bounding box center [795, 212] width 116 height 43
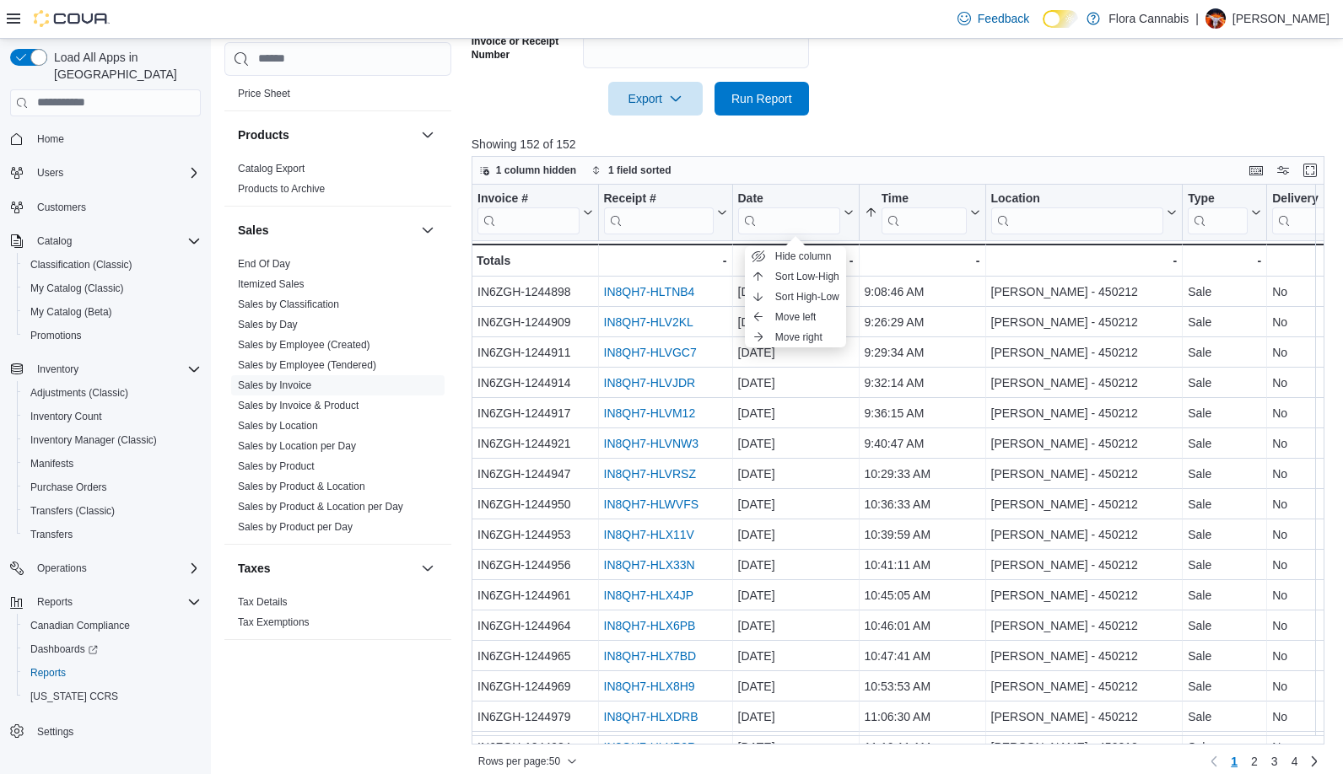
click at [978, 76] on div at bounding box center [902, 74] width 862 height 13
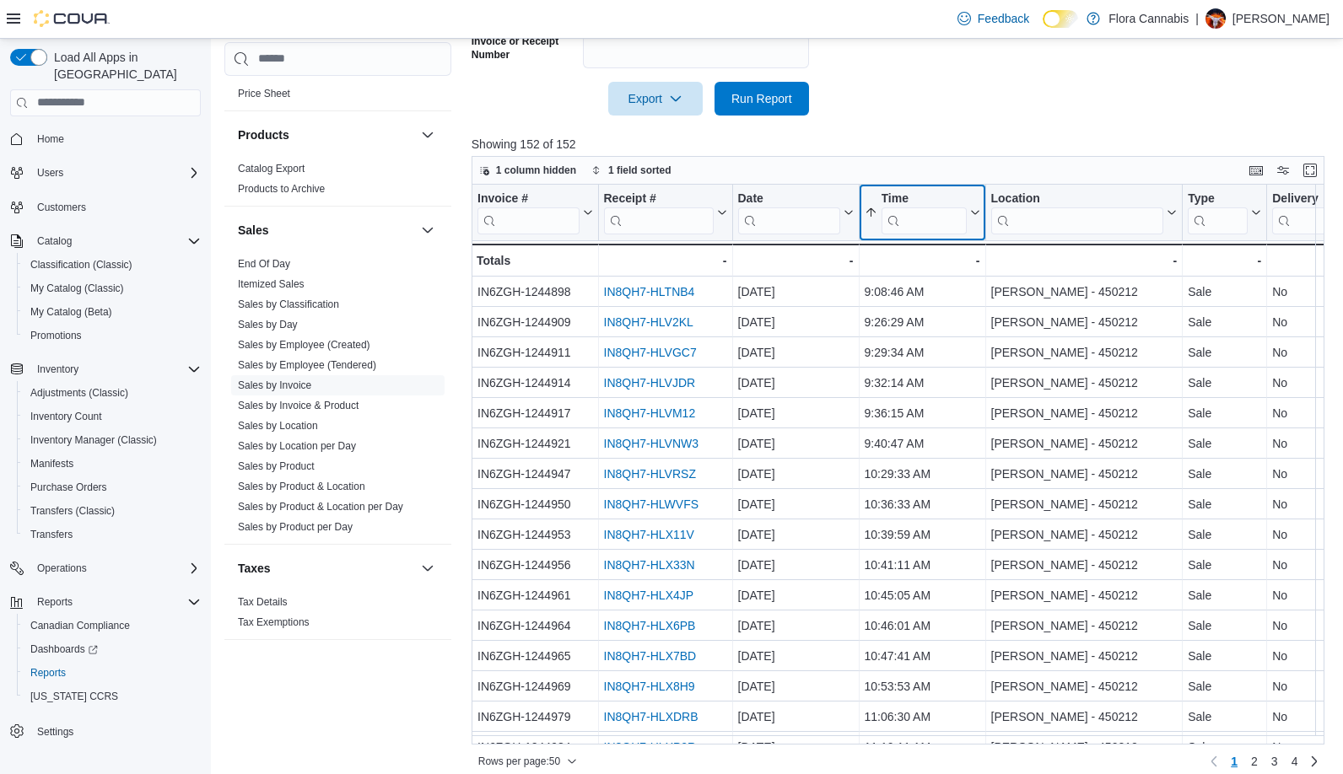
click at [973, 207] on icon at bounding box center [972, 212] width 13 height 10
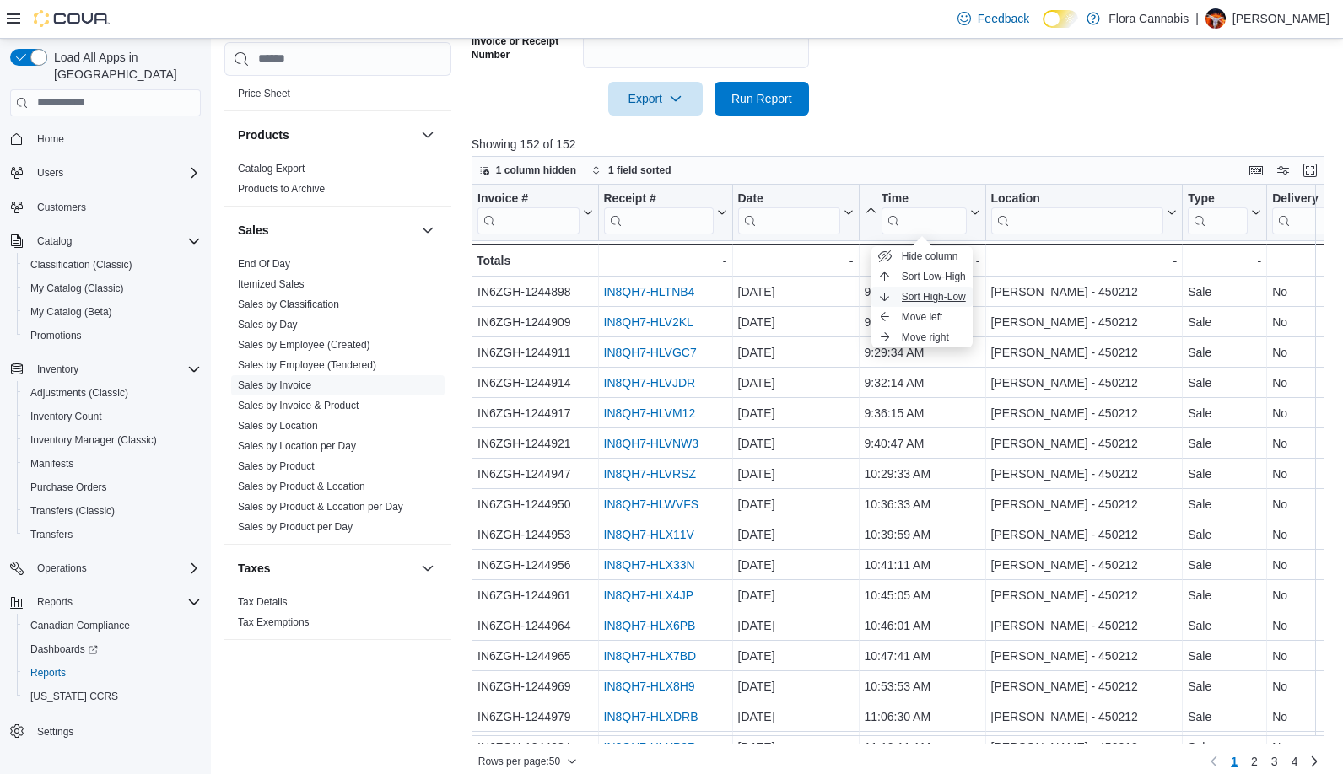
click at [945, 294] on span "Sort High-Low" at bounding box center [934, 296] width 64 height 13
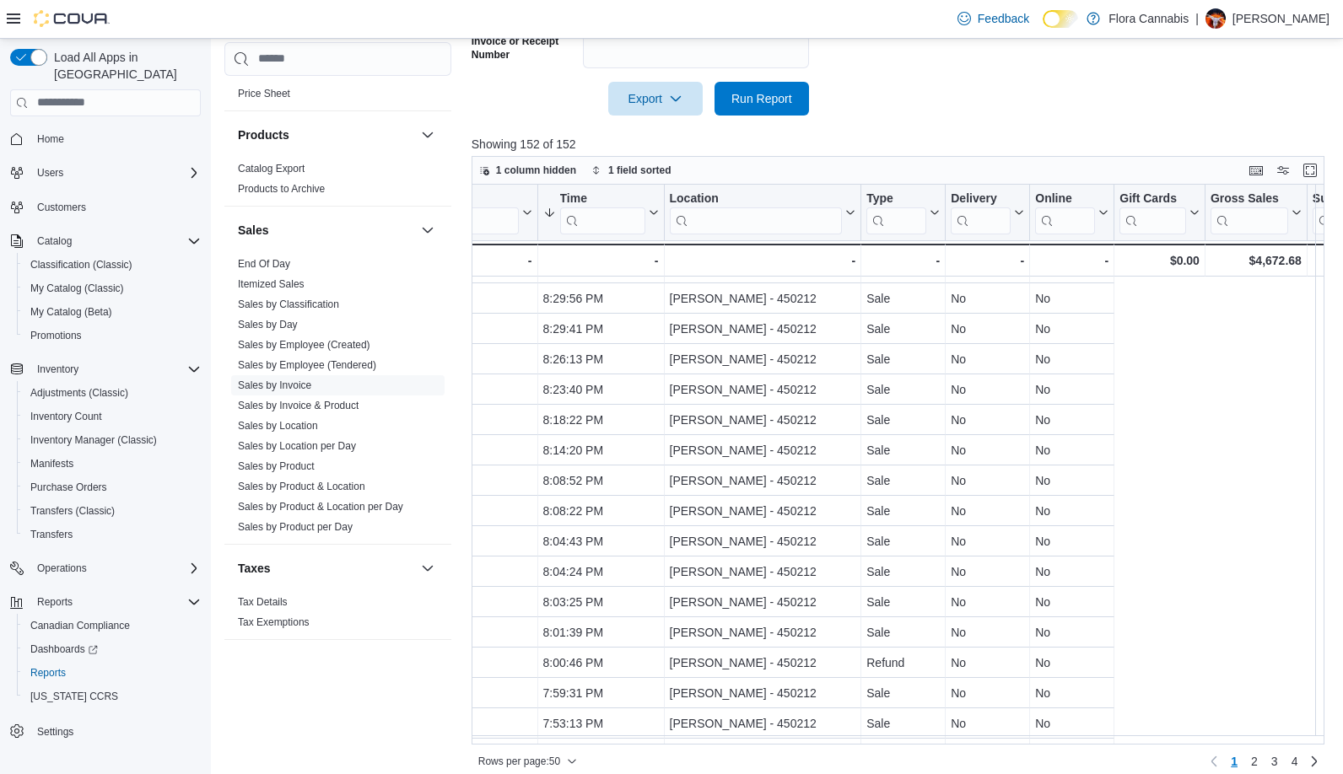
scroll to position [843, 0]
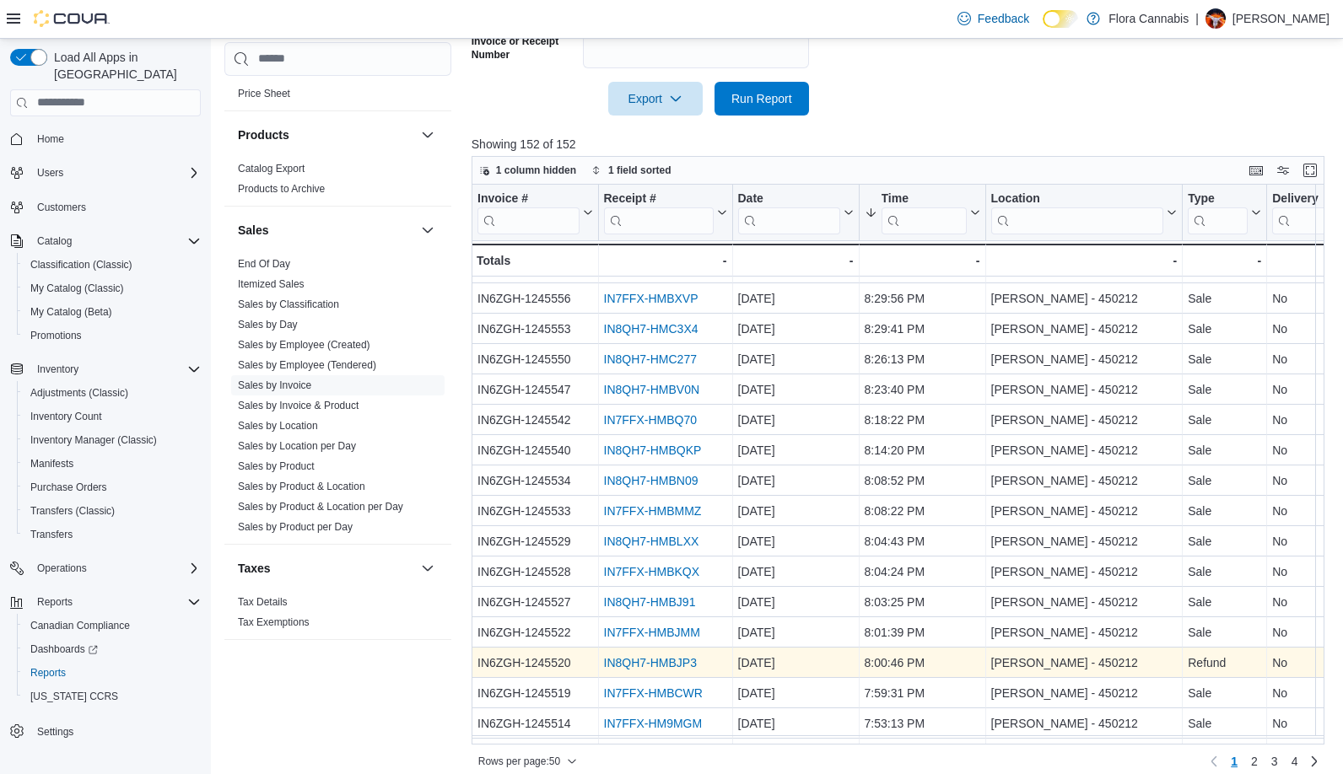
click at [671, 660] on link "IN8QH7-HMBJP3" at bounding box center [649, 662] width 93 height 13
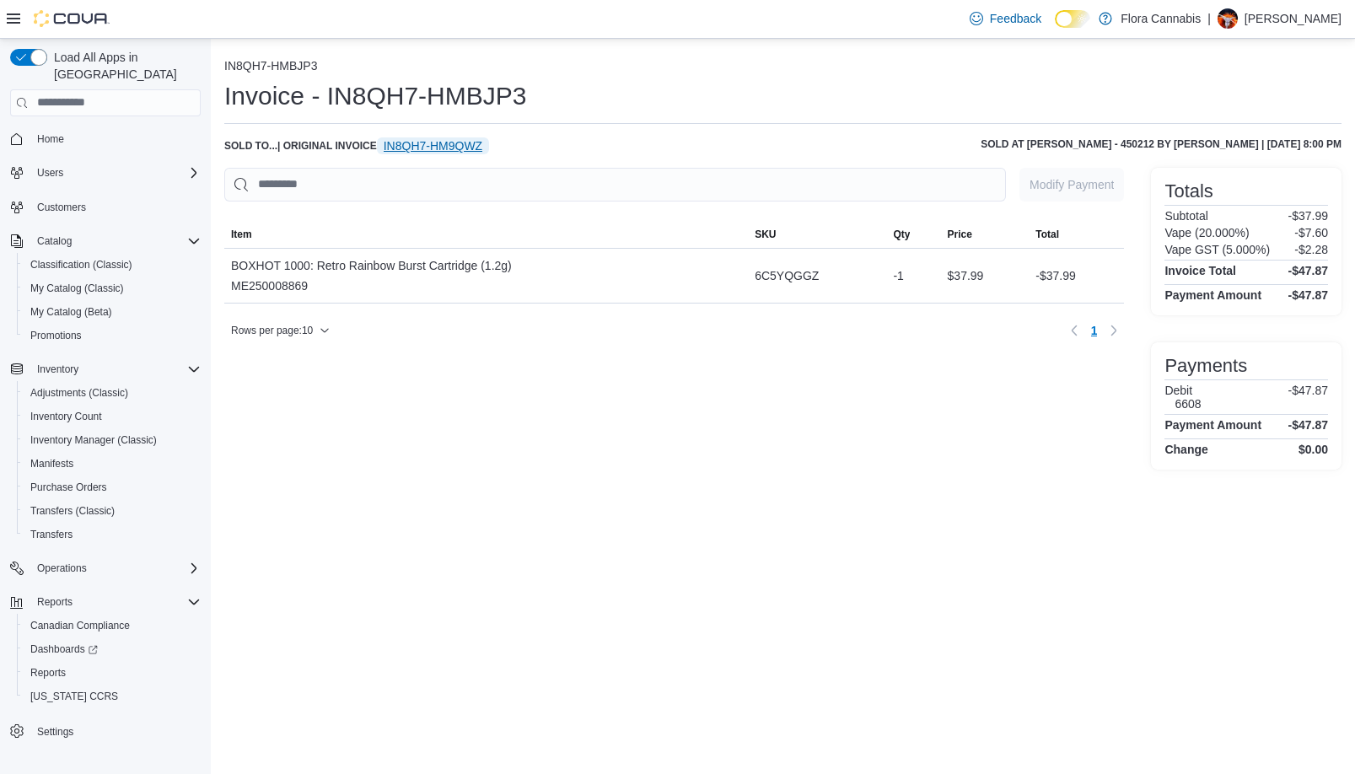
click at [448, 149] on span "IN8QH7-HM9QWZ" at bounding box center [433, 145] width 99 height 17
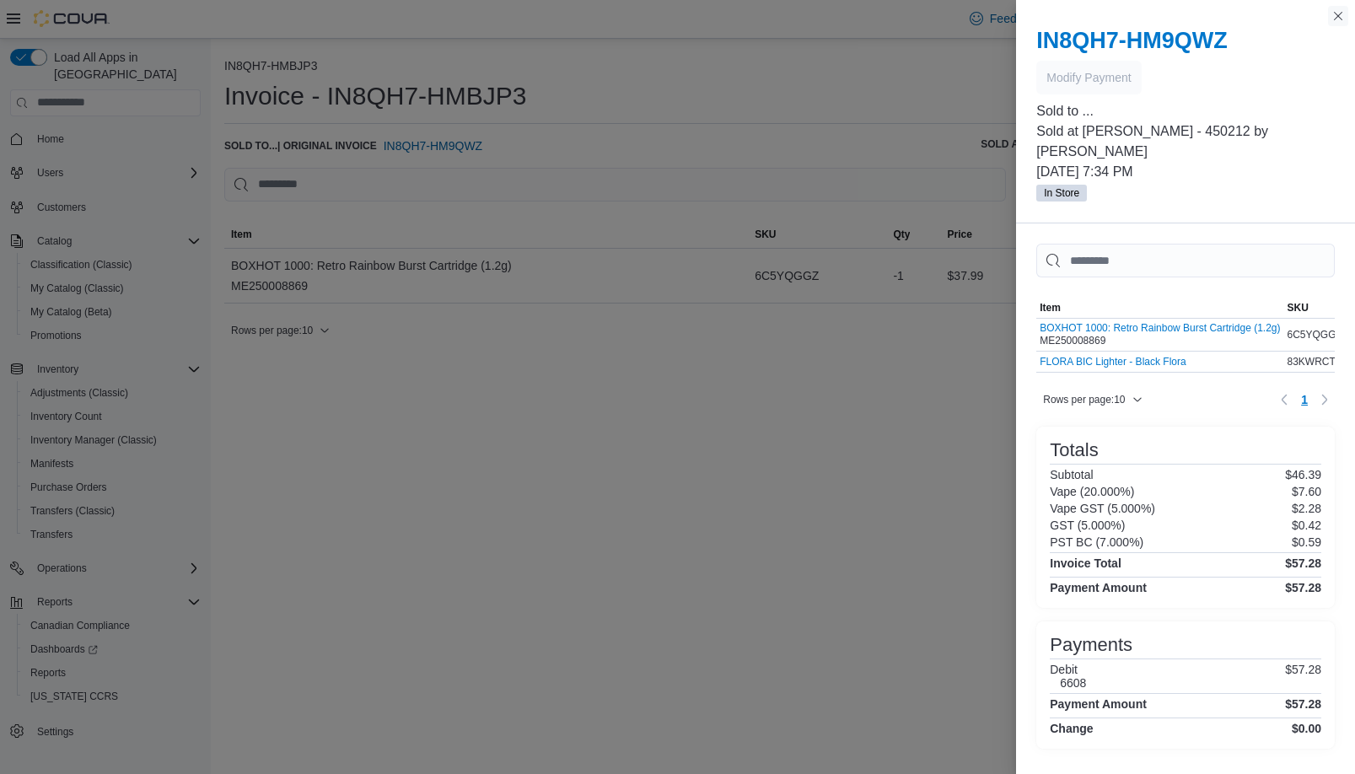
click at [1340, 18] on button "Close this dialog" at bounding box center [1338, 16] width 20 height 20
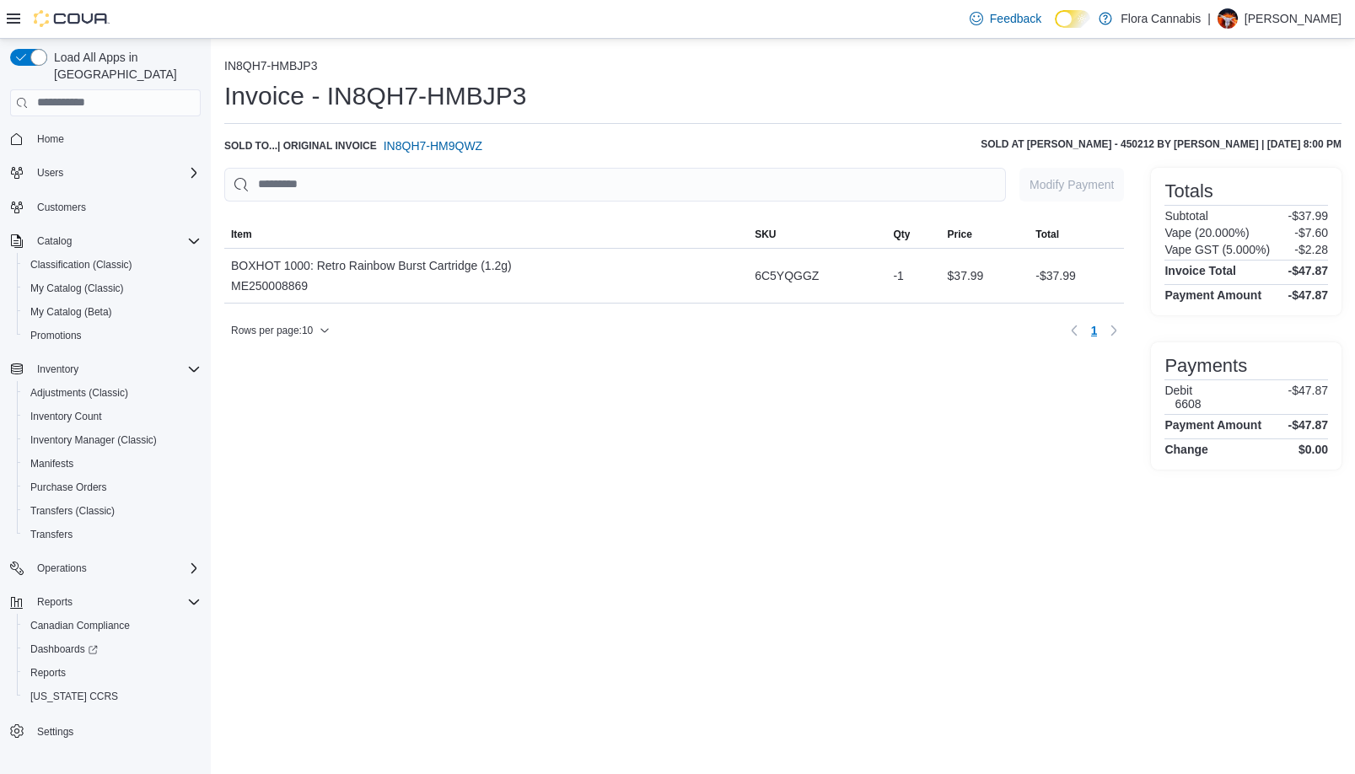
click at [603, 136] on div "IN8QH7-HMBJP3 Invoice - IN8QH7-HMBJP3 Sold to ... | Original Invoice IN8QH7-HM9…" at bounding box center [783, 264] width 1118 height 411
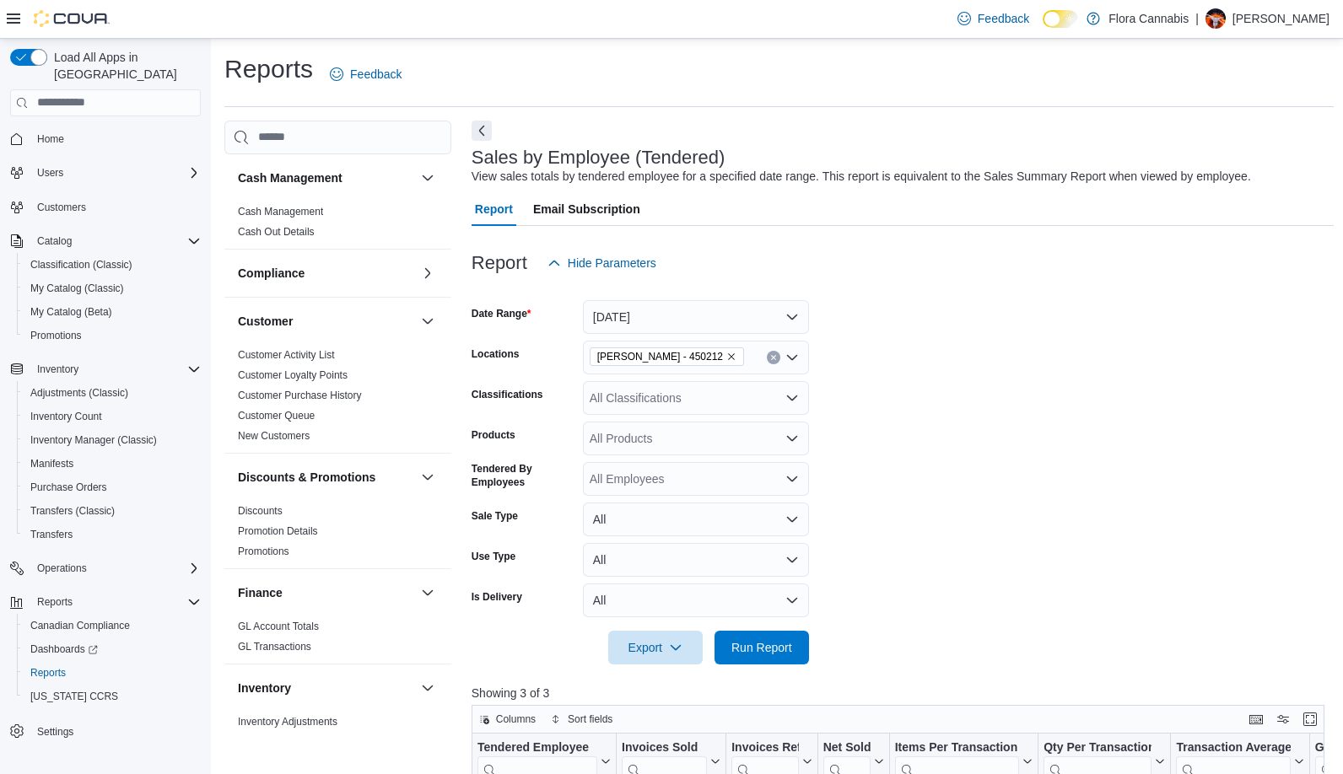
scroll to position [563, 0]
